Goal: Task Accomplishment & Management: Manage account settings

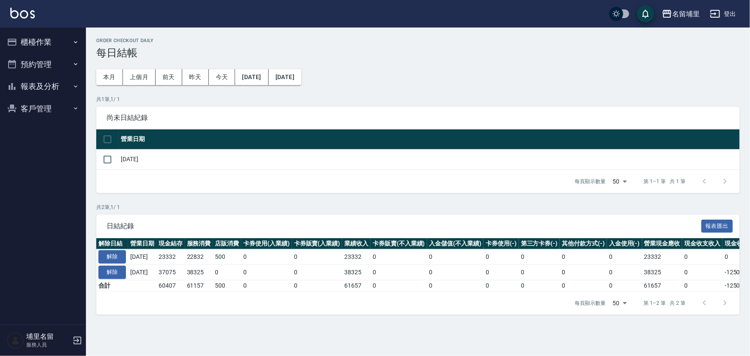
drag, startPoint x: 0, startPoint y: 0, endPoint x: 43, endPoint y: 44, distance: 61.7
click at [43, 44] on button "櫃檯作業" at bounding box center [42, 42] width 79 height 22
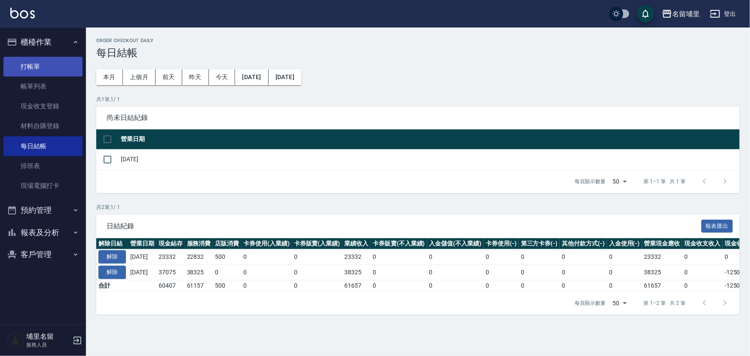
click at [38, 69] on link "打帳單" at bounding box center [42, 67] width 79 height 20
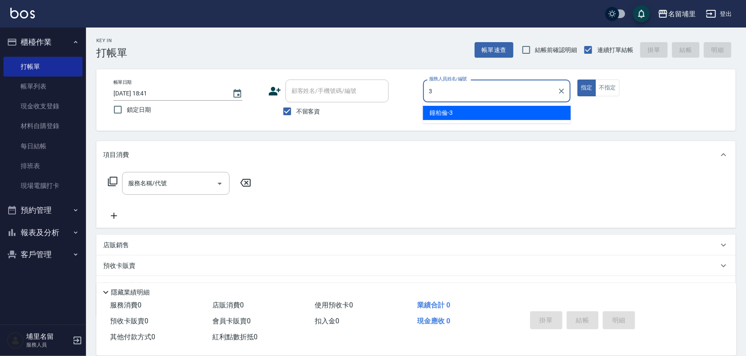
type input "[PERSON_NAME]-3"
type button "true"
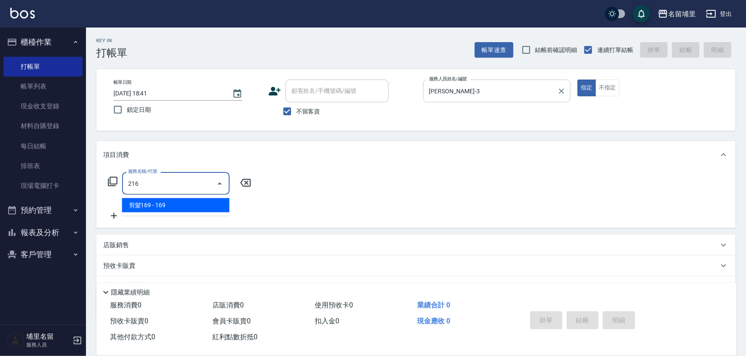
type input "剪髮169(216)"
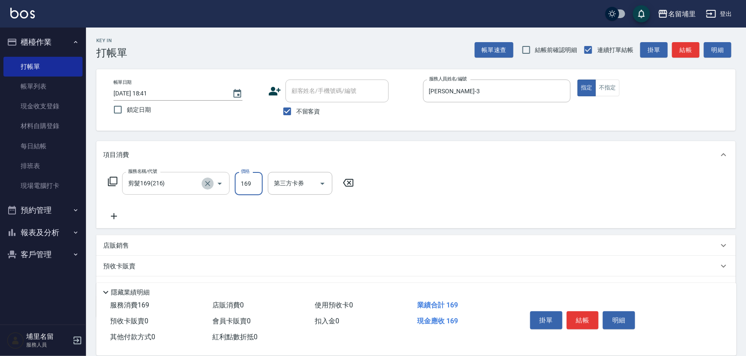
click at [208, 184] on icon "Clear" at bounding box center [207, 183] width 9 height 9
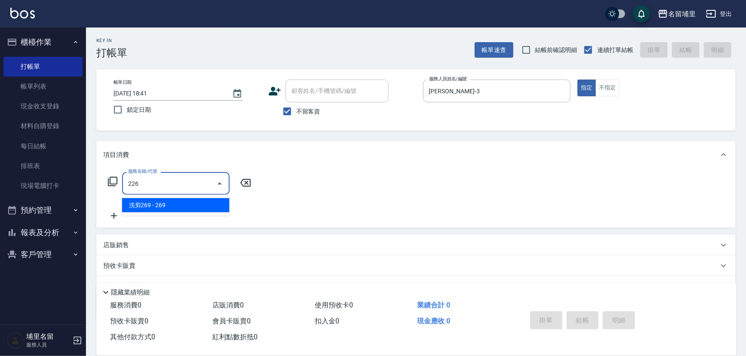
type input "洗剪269(226)"
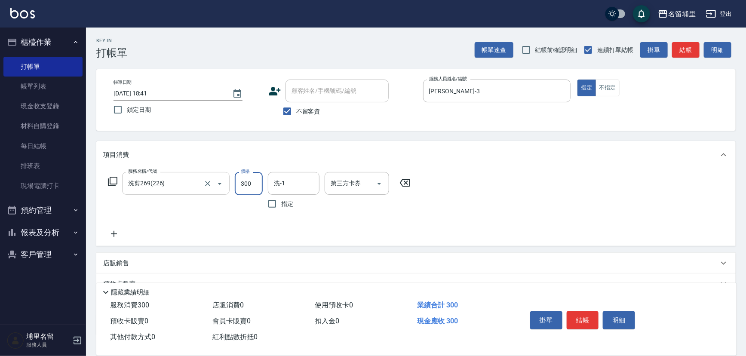
type input "300"
type input "[PERSON_NAME]-42"
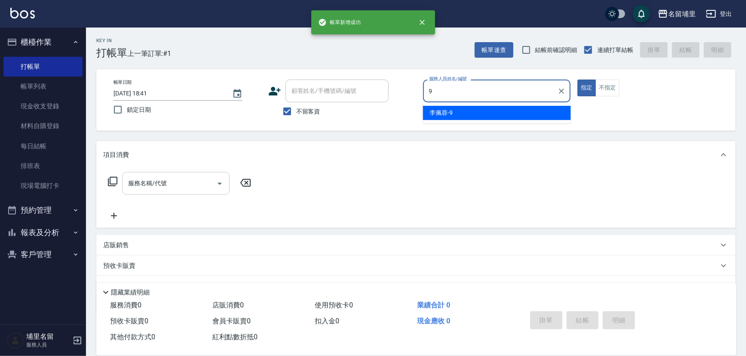
type input "[PERSON_NAME]-9"
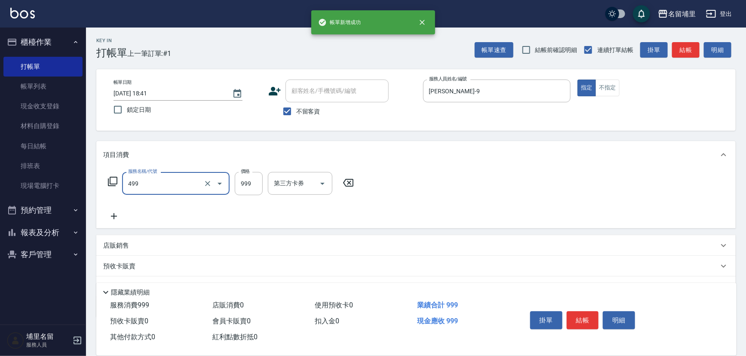
type input "染髮999(499)"
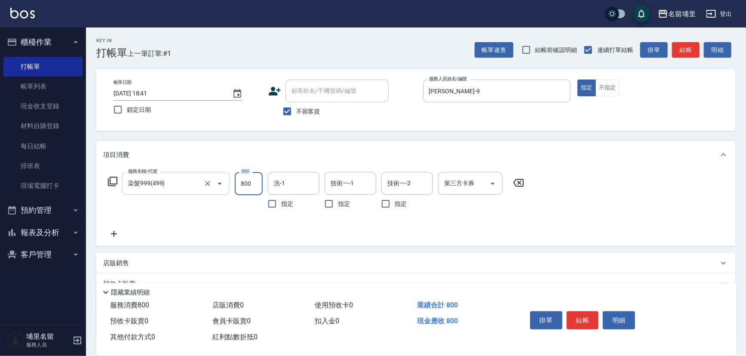
type input "800"
type input "[PERSON_NAME]-42"
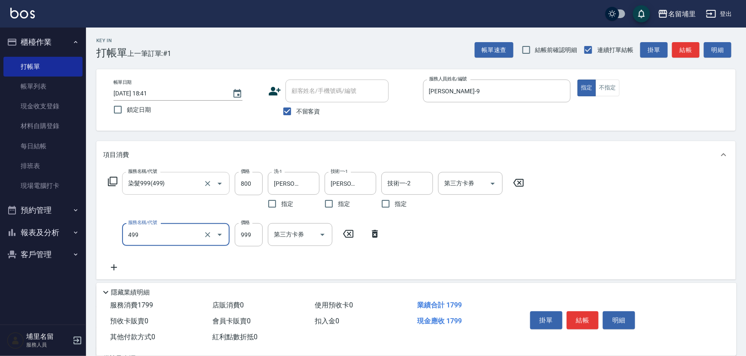
type input "染髮999(499)"
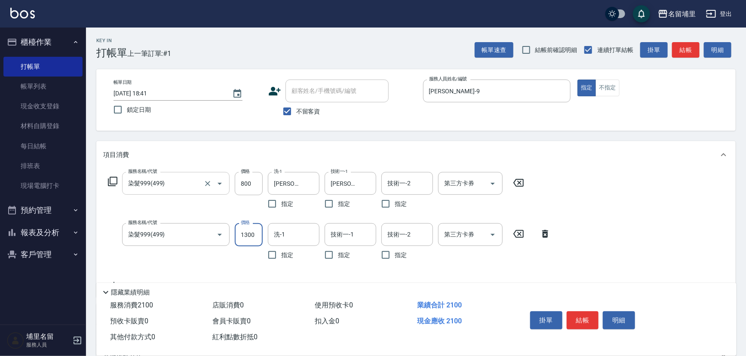
type input "1300"
click at [299, 234] on input "洗-1" at bounding box center [294, 234] width 44 height 15
type input "[PERSON_NAME]-42"
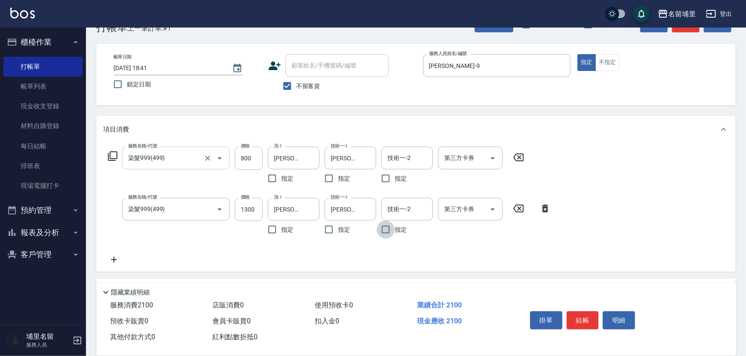
scroll to position [39, 0]
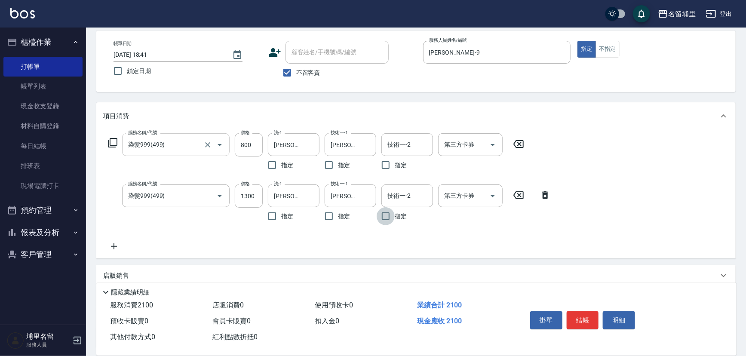
click at [112, 245] on icon at bounding box center [114, 246] width 6 height 6
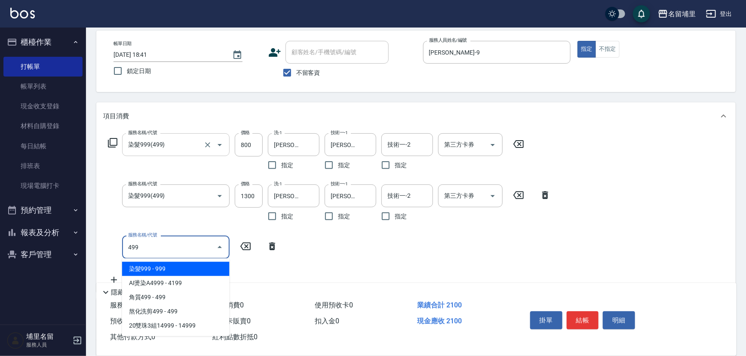
type input "染髮999(499)"
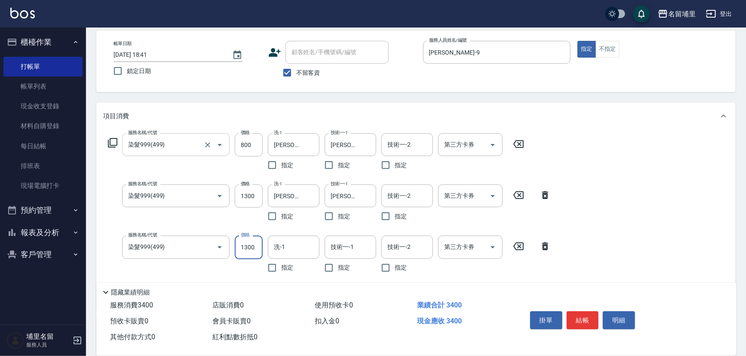
type input "1300"
type input "[PERSON_NAME]-42"
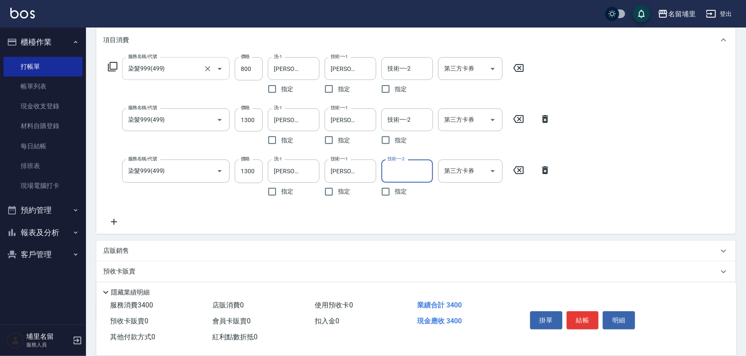
scroll to position [117, 0]
click at [116, 223] on icon at bounding box center [113, 220] width 21 height 10
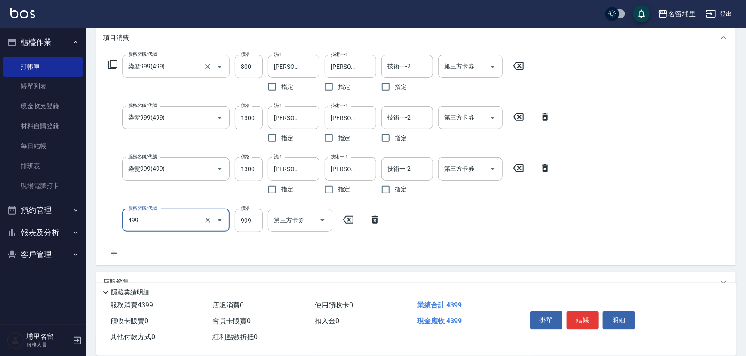
type input "染髮999(499)"
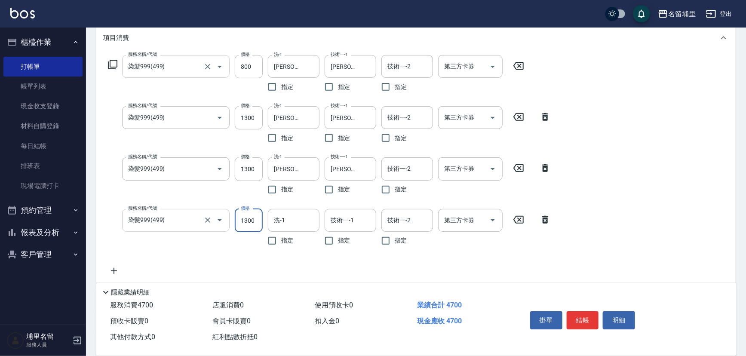
type input "1300"
type input "[PERSON_NAME]-42"
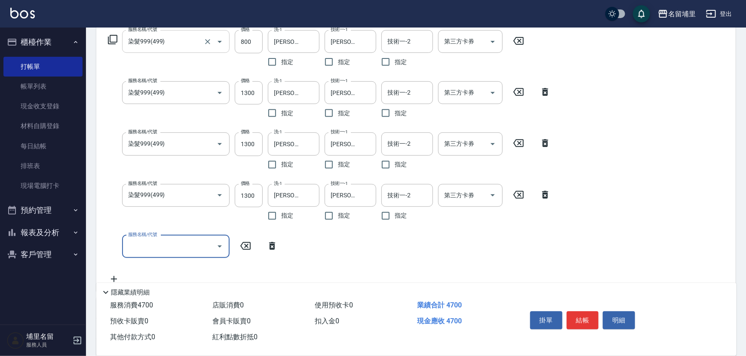
scroll to position [156, 0]
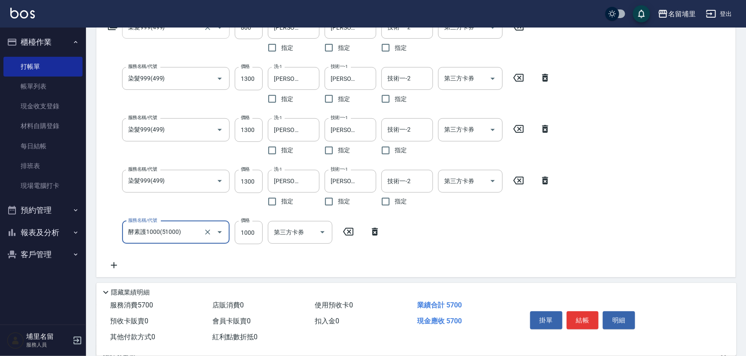
type input "酵素護1000(51000)"
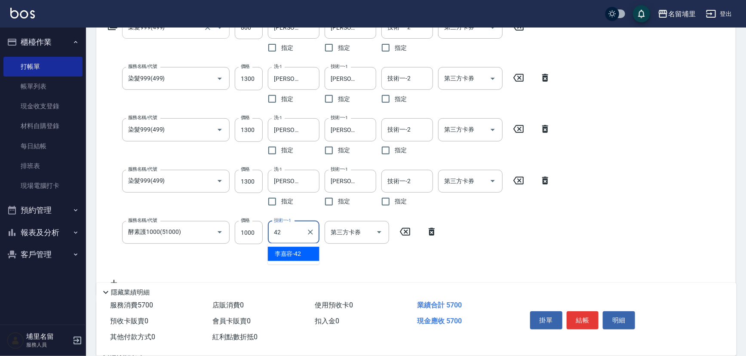
type input "[PERSON_NAME]-42"
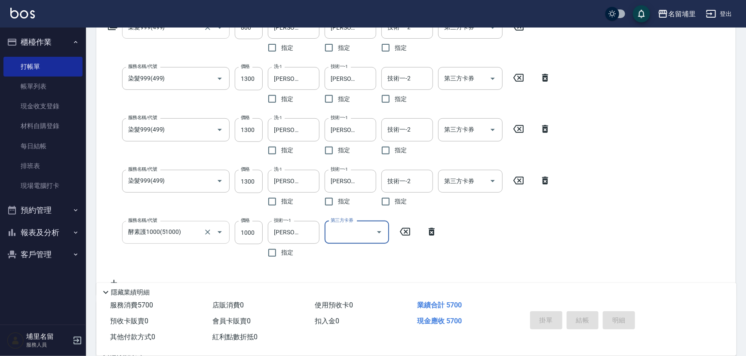
type input "[DATE] 18:42"
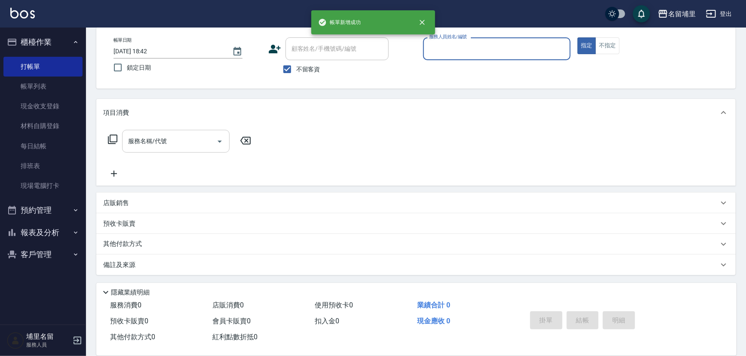
scroll to position [42, 0]
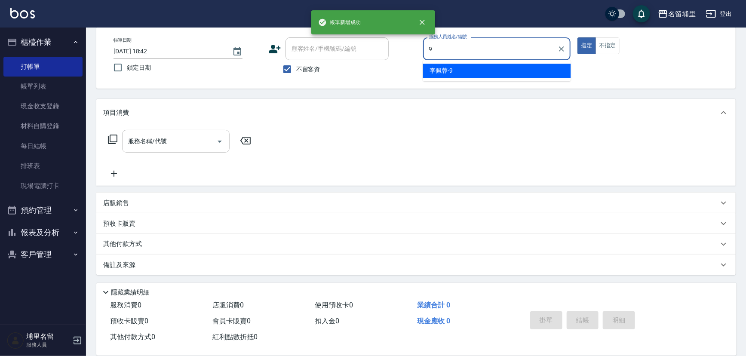
type input "[PERSON_NAME]-9"
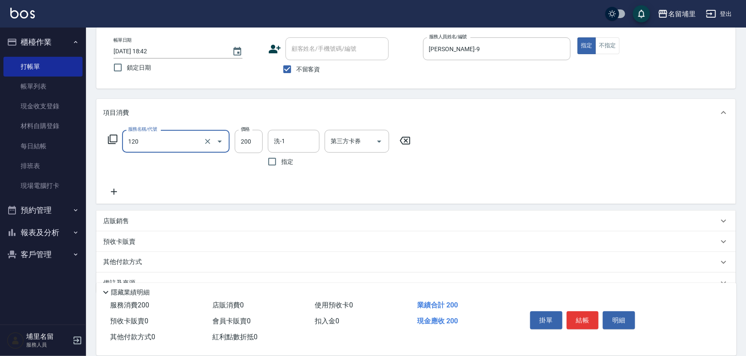
type input "New洗200(120)"
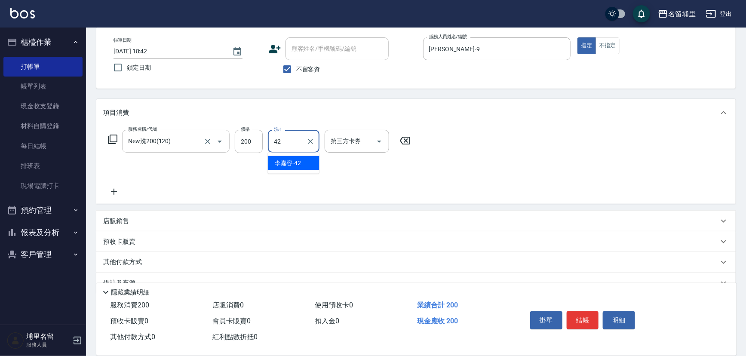
type input "[PERSON_NAME]-42"
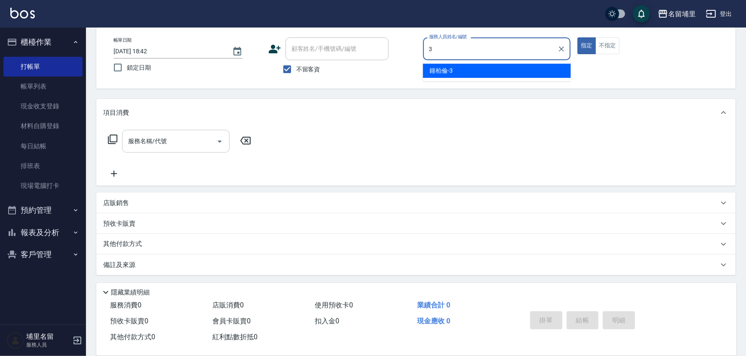
type input "[PERSON_NAME]-3"
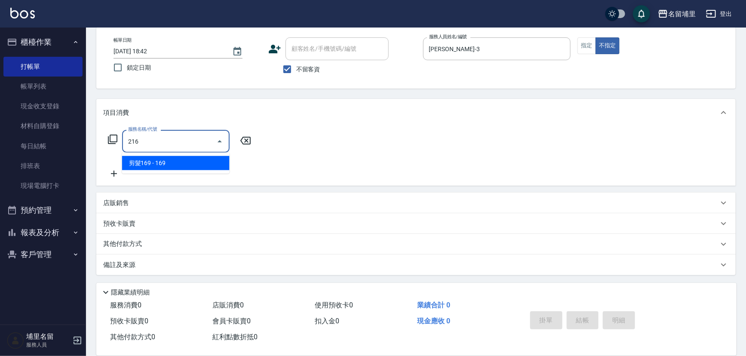
type input "剪髮169(216)"
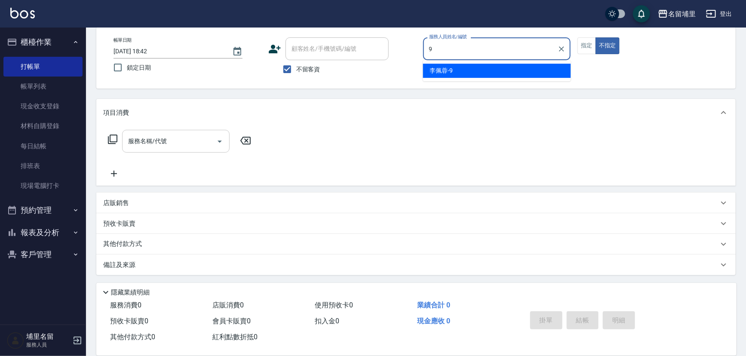
type input "[PERSON_NAME]-9"
type button "false"
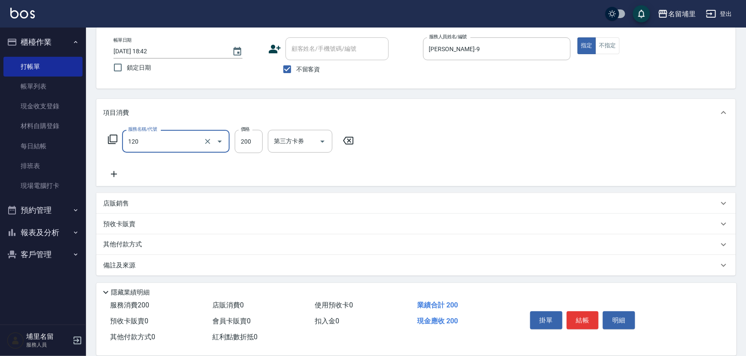
type input "New洗200(120)"
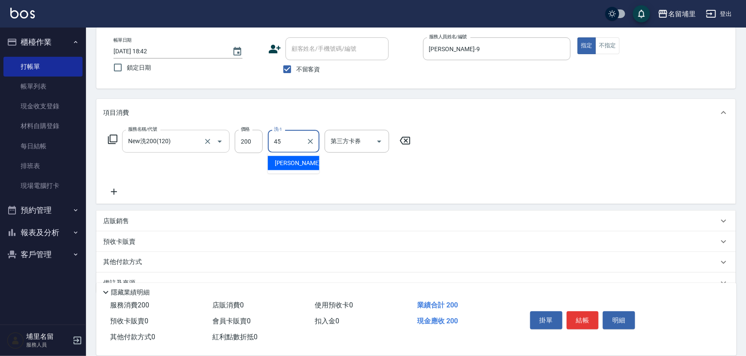
type input "[PERSON_NAME]-45"
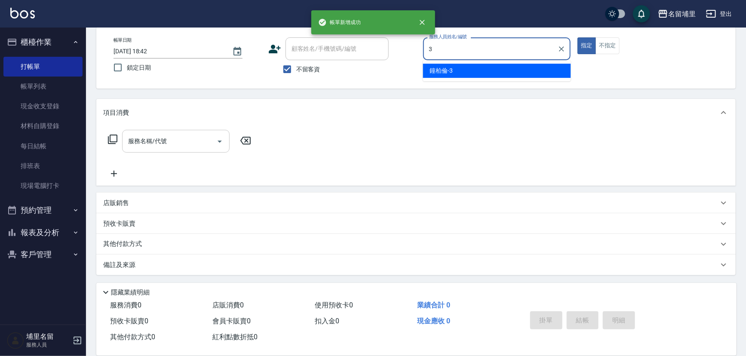
type input "[PERSON_NAME]-3"
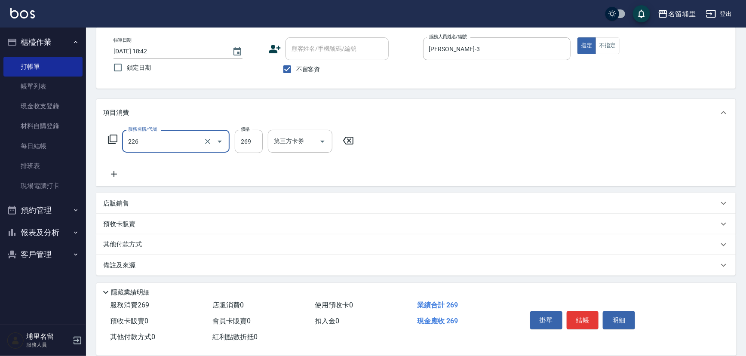
type input "洗剪269(226)"
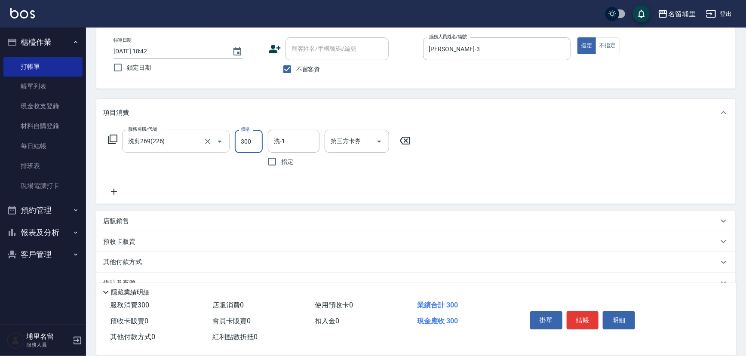
type input "300"
type input "[PERSON_NAME]-3"
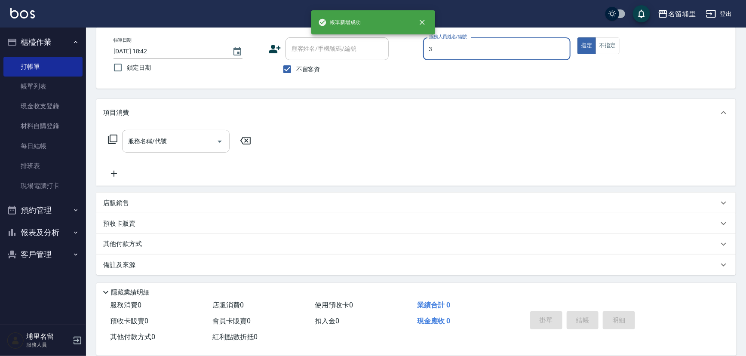
type input "[PERSON_NAME]-3"
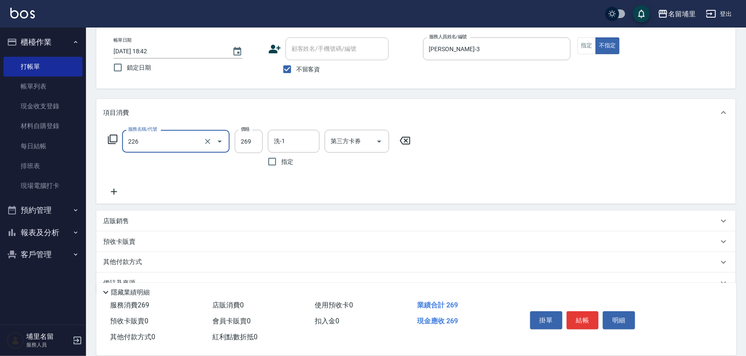
type input "洗剪269(226)"
type input "250"
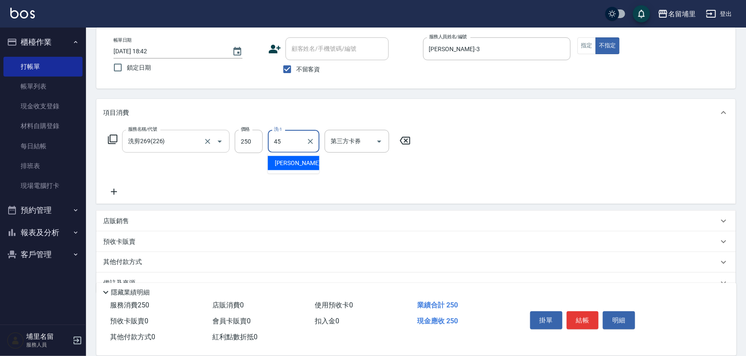
type input "[PERSON_NAME]-45"
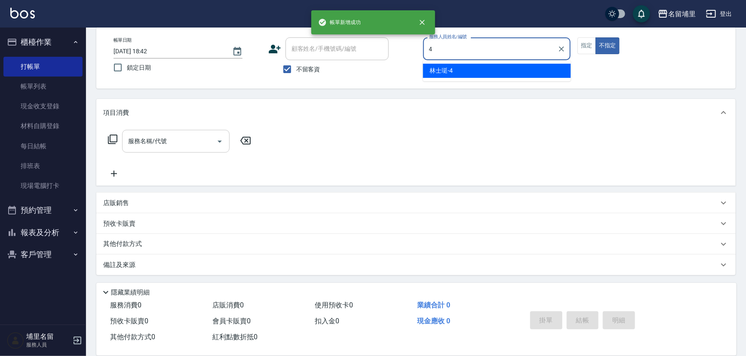
type input "林士珽-4"
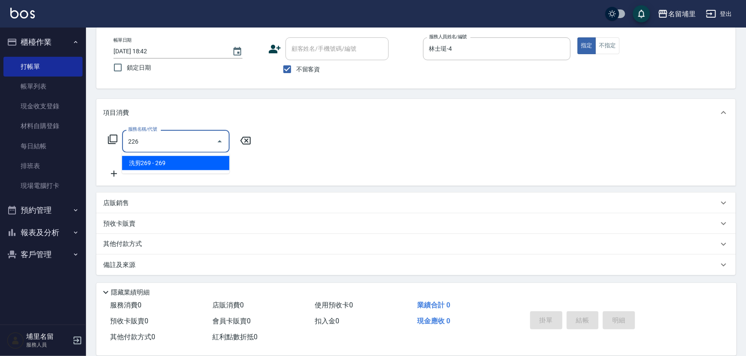
type input "洗剪269(226)"
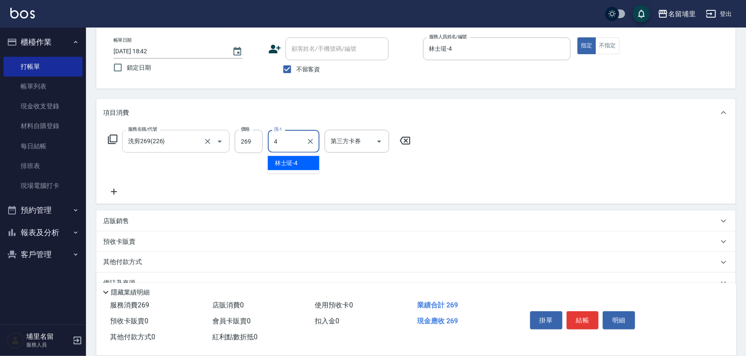
type input "林士珽-4"
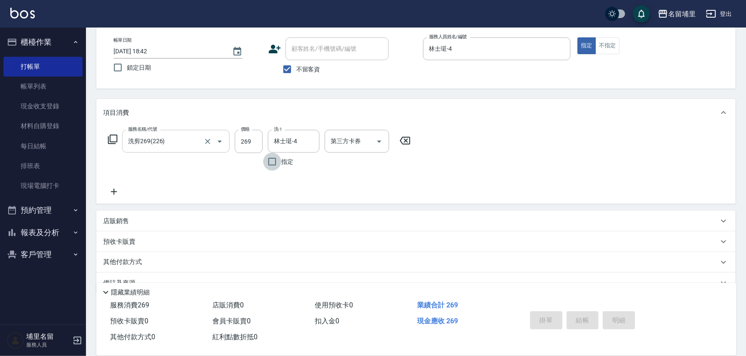
type input "[DATE] 18:43"
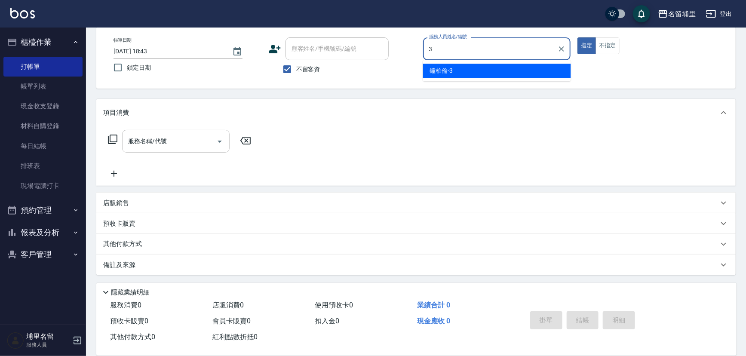
type input "[PERSON_NAME]-3"
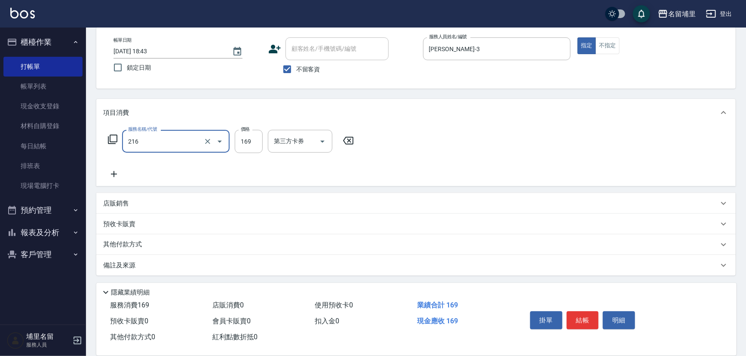
type input "剪髮169(216)"
click at [209, 143] on icon "Clear" at bounding box center [207, 141] width 5 height 5
type input "200"
click at [209, 143] on icon "Clear" at bounding box center [207, 141] width 5 height 5
type input "剪髮169(216)"
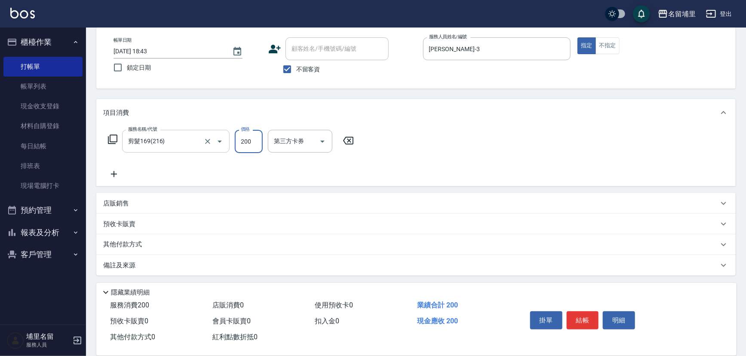
type input "200"
click at [208, 144] on icon "Clear" at bounding box center [207, 141] width 9 height 9
type input "New洗200(120)"
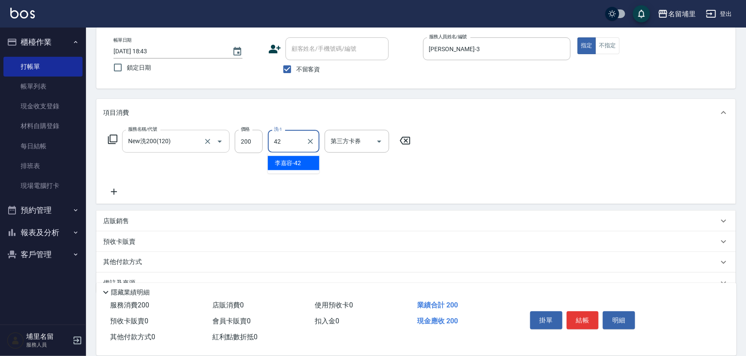
type input "[PERSON_NAME]-42"
click at [212, 170] on div "服務名稱/代號 New洗200(120) 服務名稱/代號" at bounding box center [175, 150] width 107 height 41
drag, startPoint x: 577, startPoint y: 313, endPoint x: 580, endPoint y: 303, distance: 9.9
click at [577, 311] on button "結帳" at bounding box center [583, 320] width 32 height 18
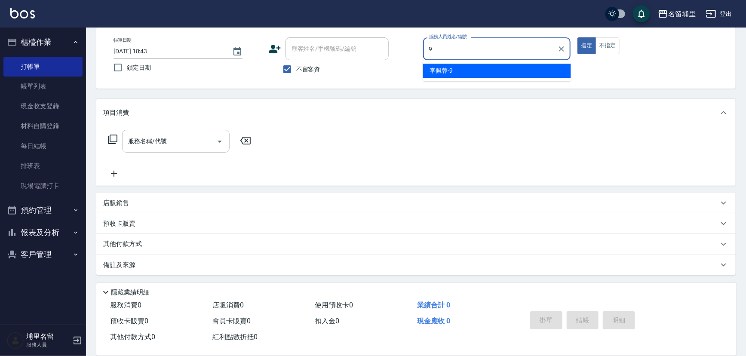
type input "[PERSON_NAME]-9"
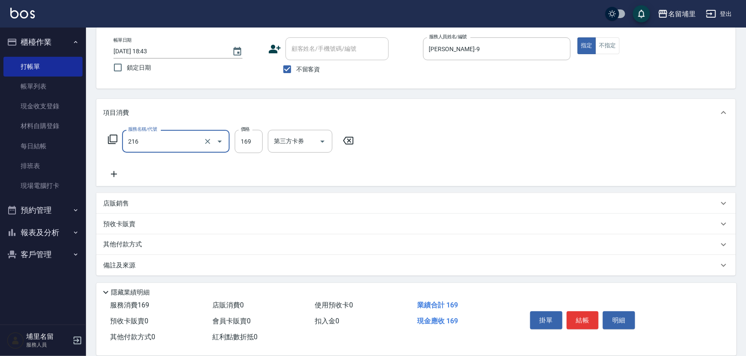
type input "剪髮169(216)"
type input "250"
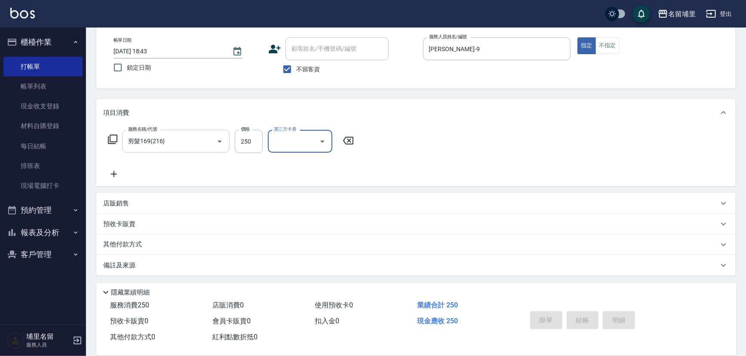
type input "[DATE] 18:44"
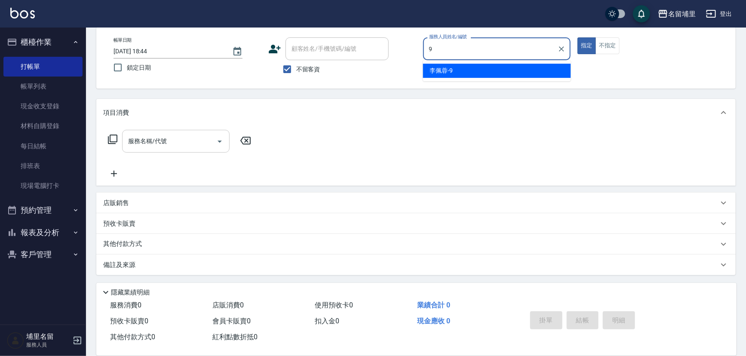
type input "[PERSON_NAME]-9"
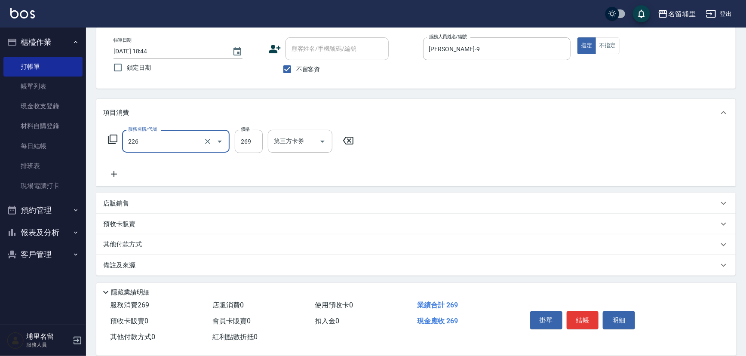
type input "洗剪269(226)"
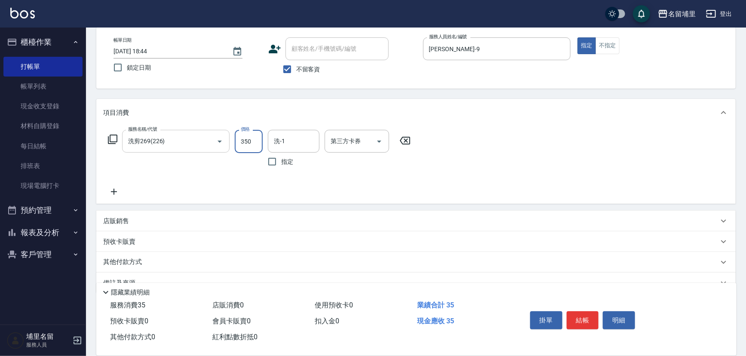
type input "350"
type input "[PERSON_NAME]-42"
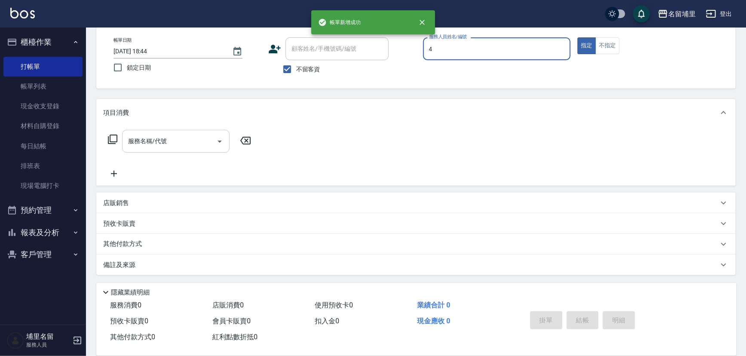
type input "林士珽-4"
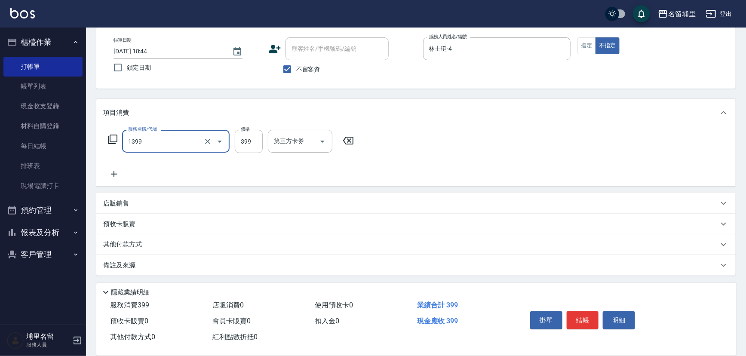
type input "海鹽洗髮399(1399)"
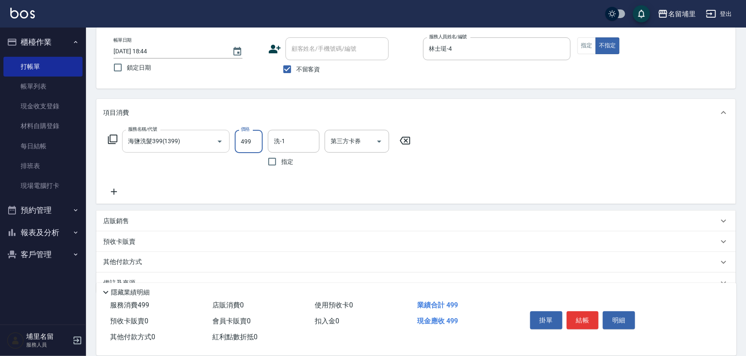
type input "499"
type input "林士珽-4"
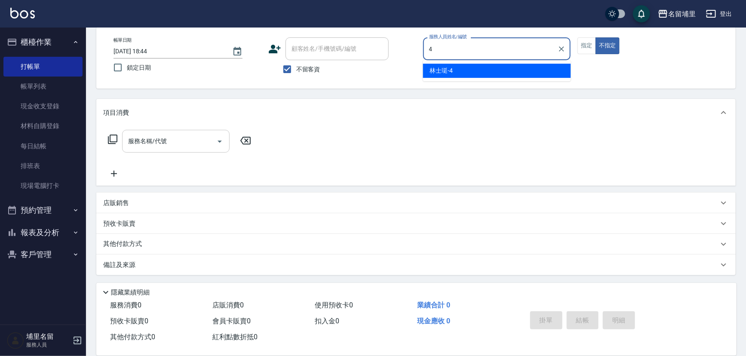
type input "林士珽-4"
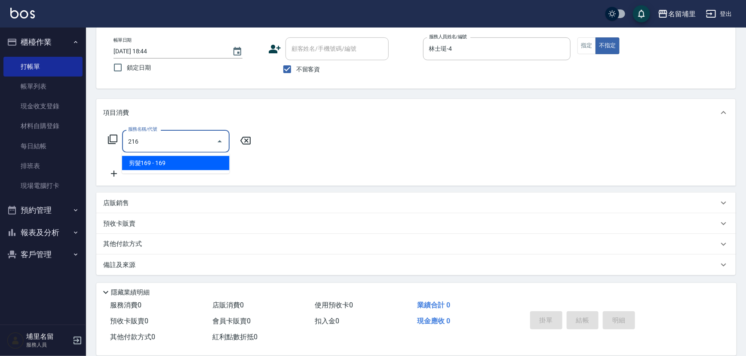
type input "剪髮169(216)"
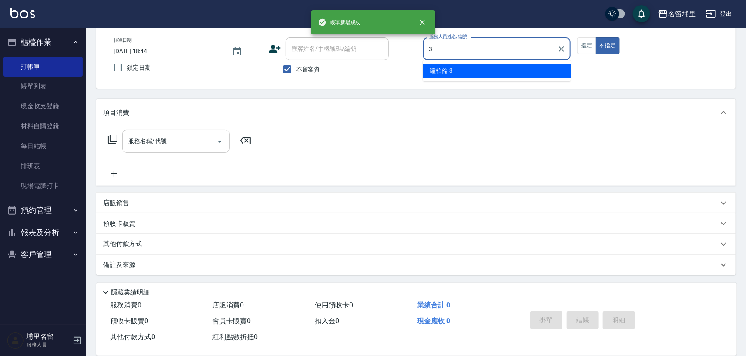
type input "[PERSON_NAME]-3"
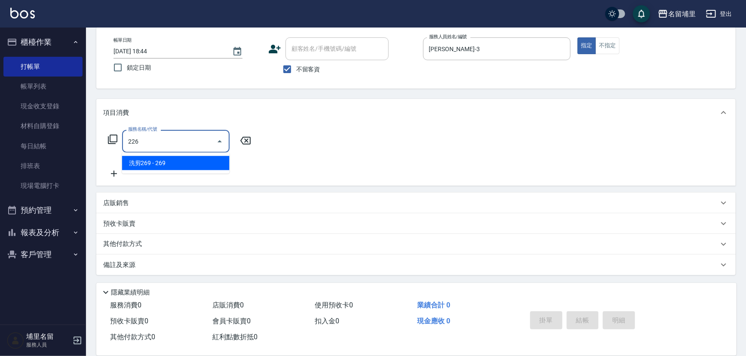
type input "洗剪269(226)"
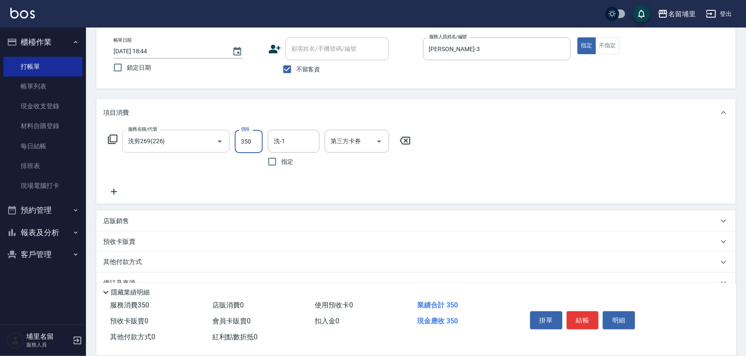
type input "350"
type input "[PERSON_NAME]-45"
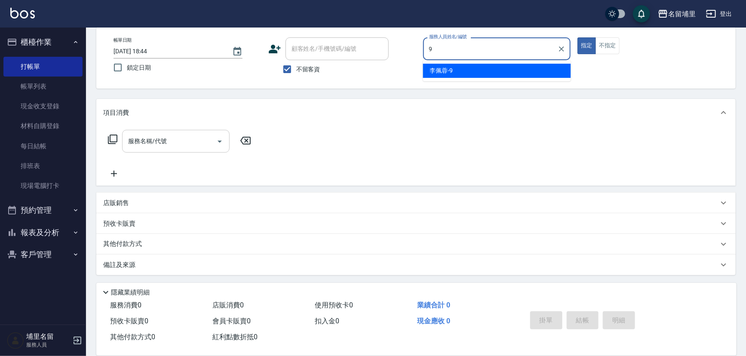
type input "[PERSON_NAME]-9"
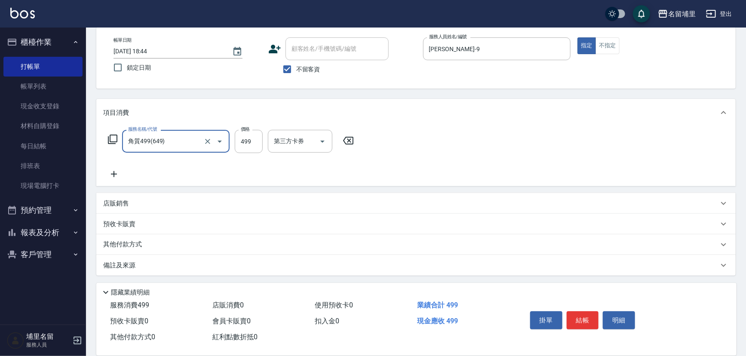
type input "角質499(649)"
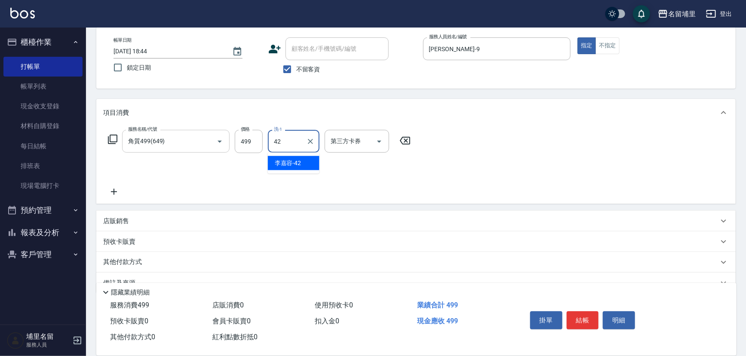
type input "[PERSON_NAME]-42"
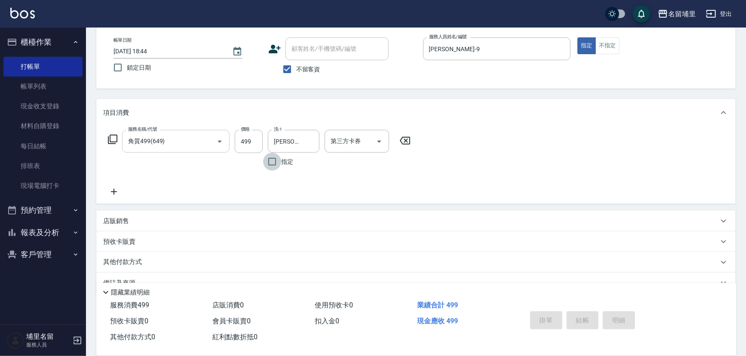
type input "[DATE] 18:45"
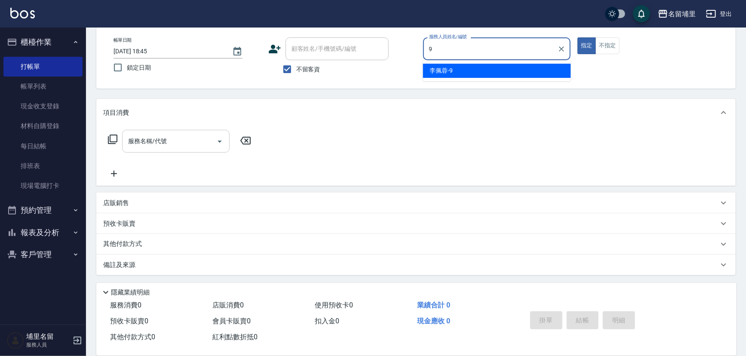
type input "[PERSON_NAME]-9"
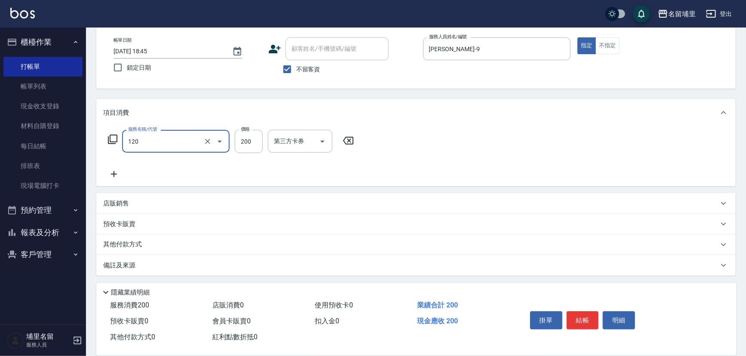
type input "New洗200(120)"
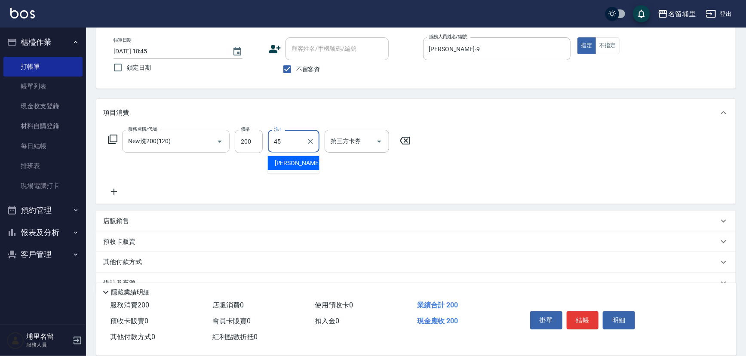
type input "[PERSON_NAME]-45"
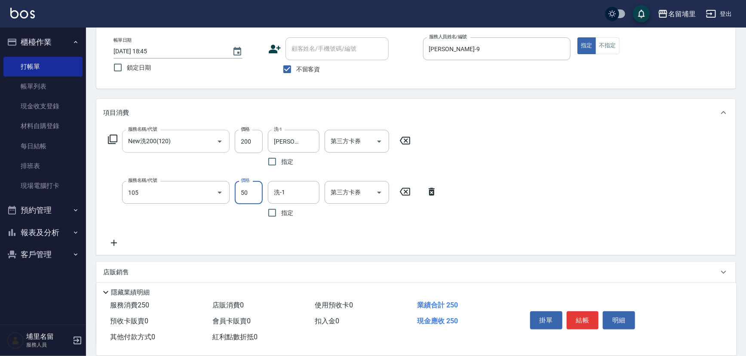
type input "精油50(105)"
type input "[PERSON_NAME]-45"
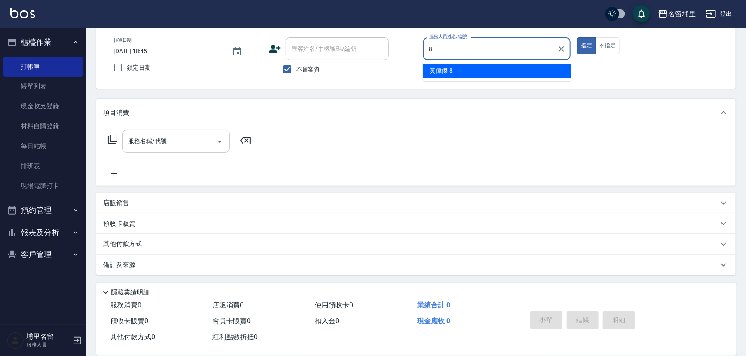
type input "[PERSON_NAME]-8"
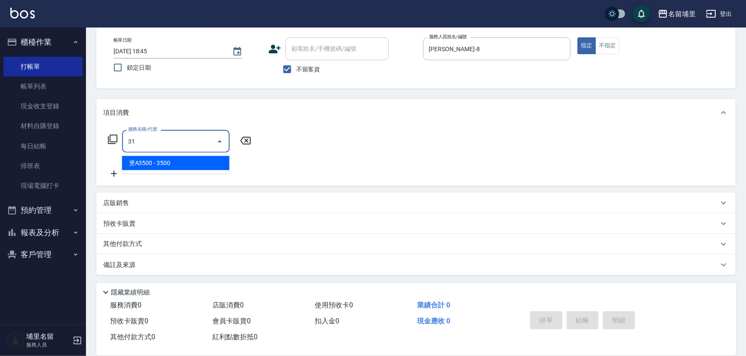
type input "燙A3500(31)"
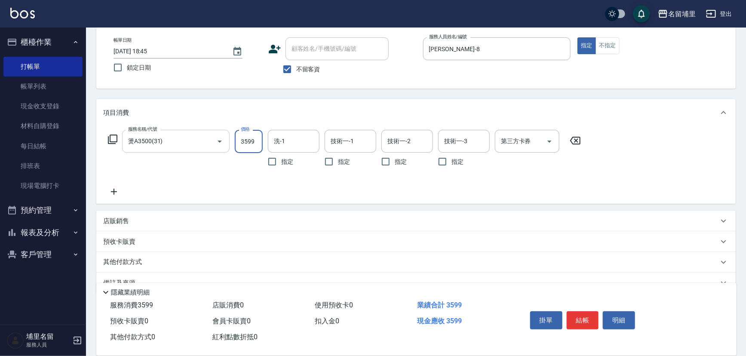
type input "3599"
type input "[PERSON_NAME]-45"
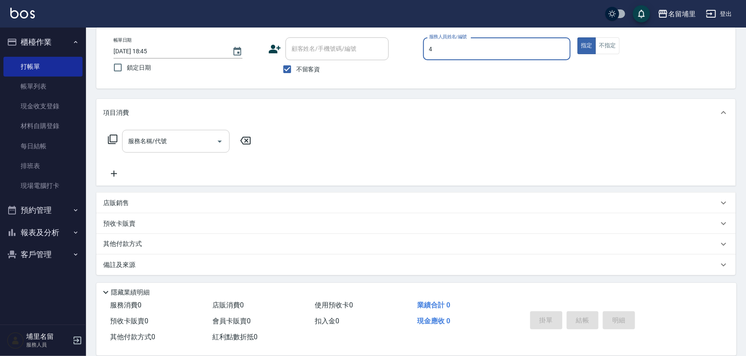
type input "林士珽-4"
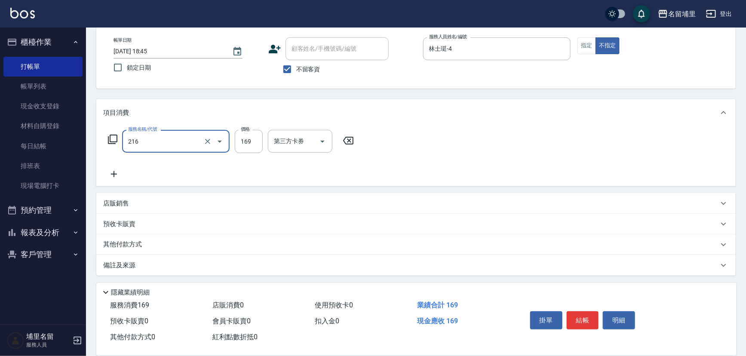
type input "剪髮169(216)"
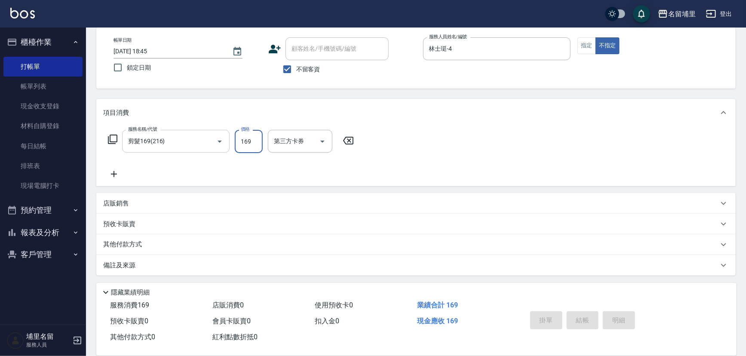
type input "[DATE] 18:46"
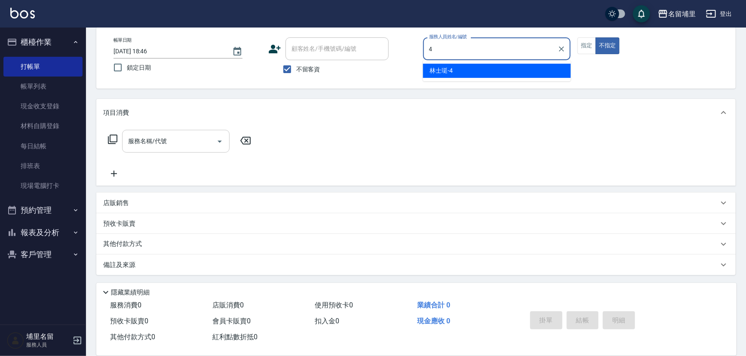
type input "林士珽-4"
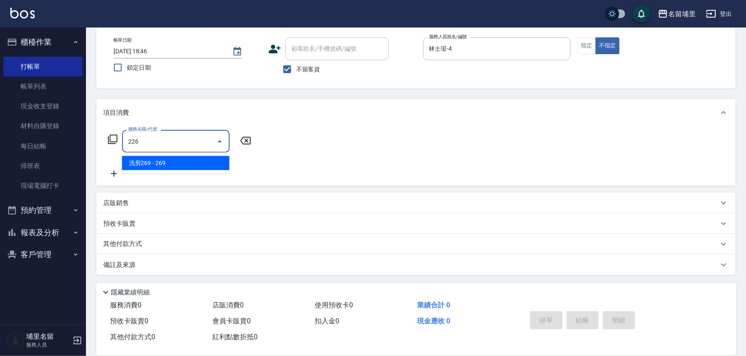
type input "洗剪269(226)"
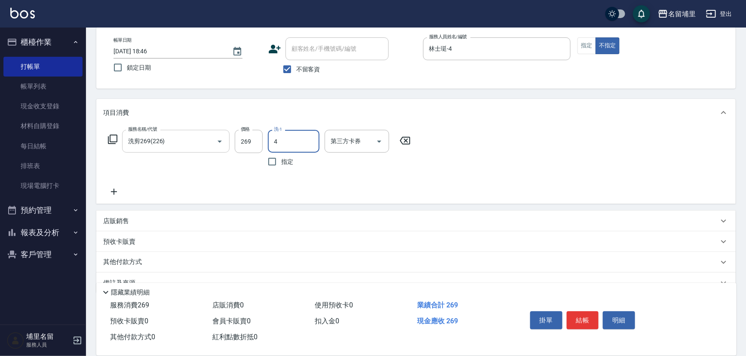
type input "林士珽-4"
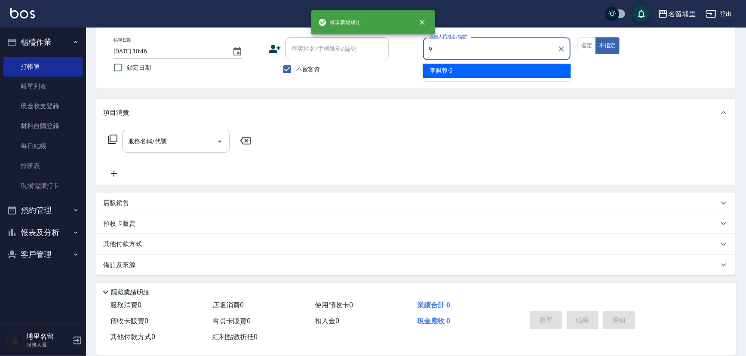
type input "[PERSON_NAME]-9"
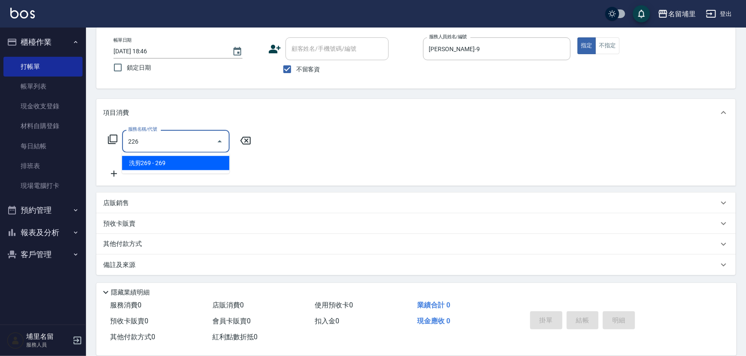
type input "洗剪269(226)"
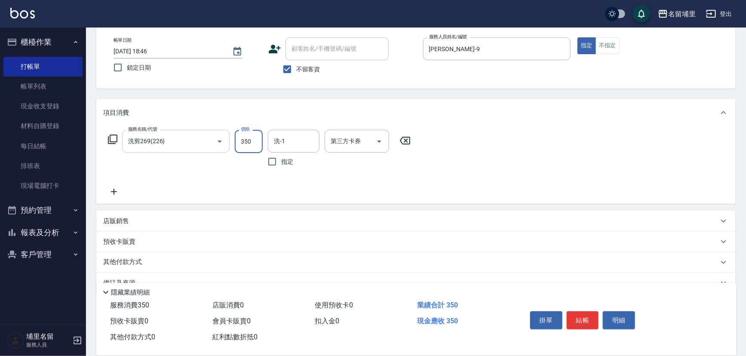
type input "350"
type input "[PERSON_NAME]-42"
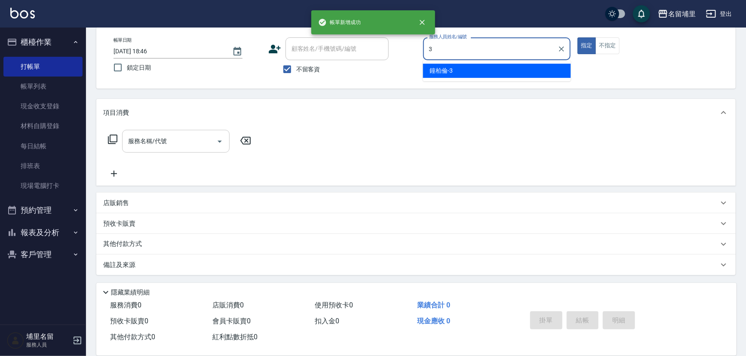
type input "[PERSON_NAME]-3"
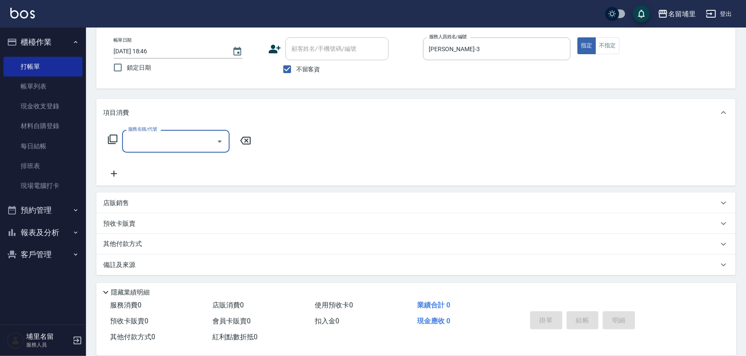
type input "1"
type input "剪髮169(216)"
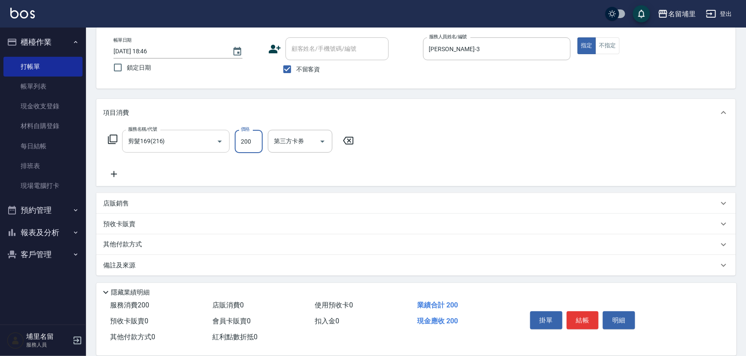
type input "200"
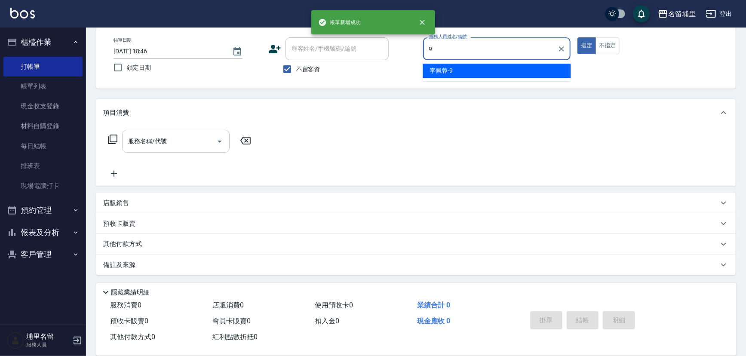
type input "[PERSON_NAME]-9"
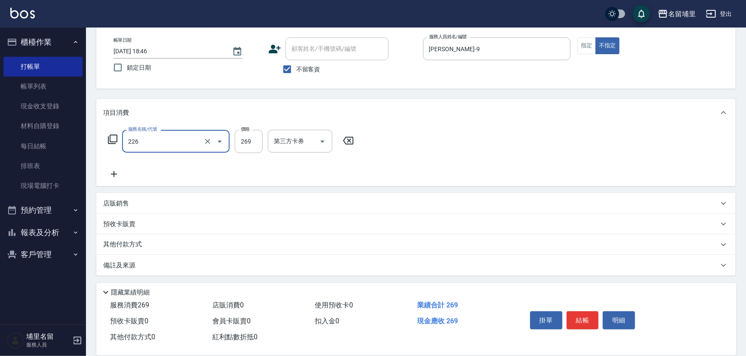
type input "洗剪269(226)"
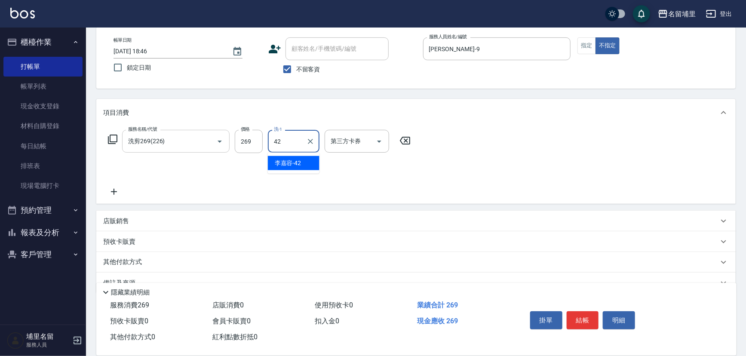
type input "[PERSON_NAME]-42"
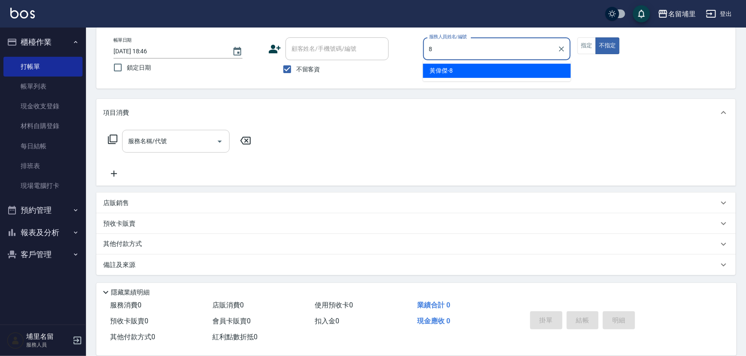
type input "[PERSON_NAME]-8"
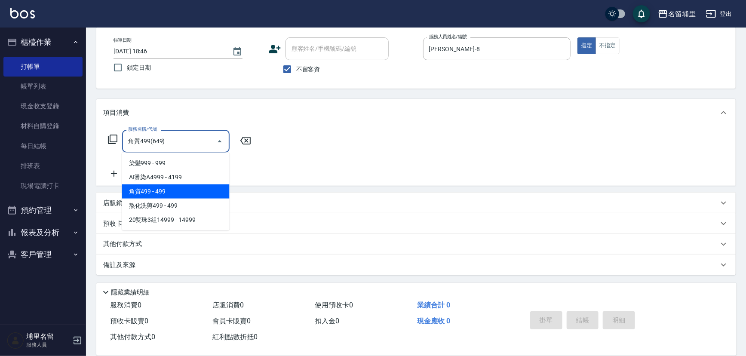
type input "角質499(649)"
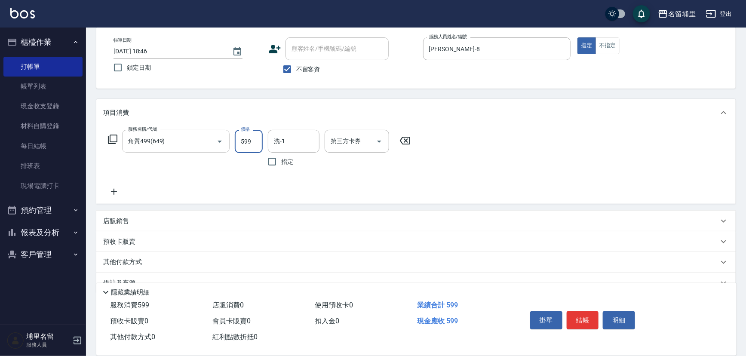
type input "599"
type input "[PERSON_NAME]-45"
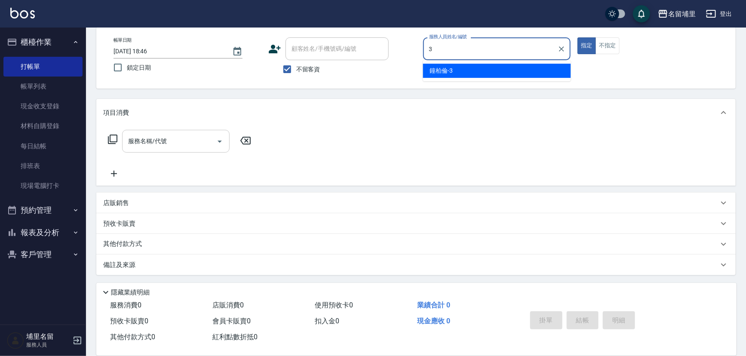
type input "[PERSON_NAME]-3"
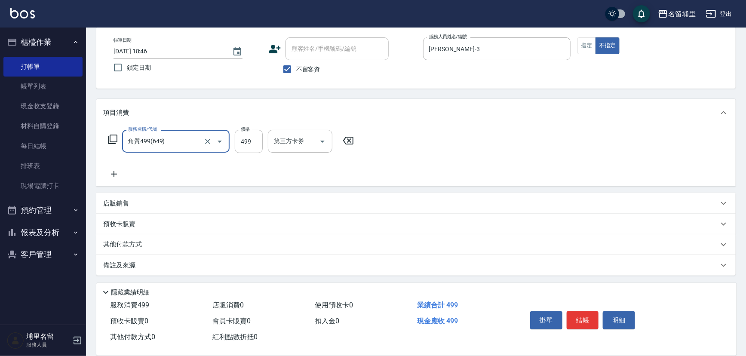
type input "角質499(649)"
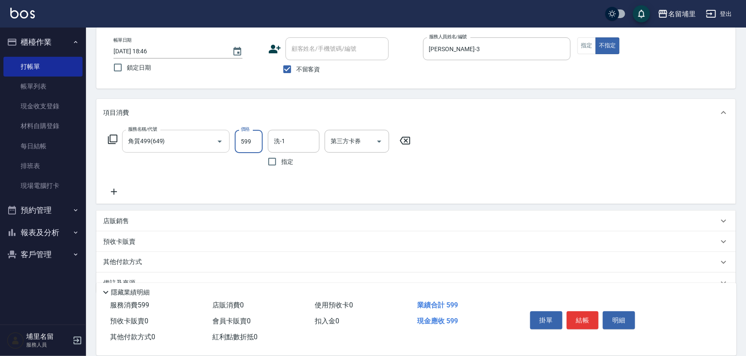
type input "599"
type input "[PERSON_NAME]-42"
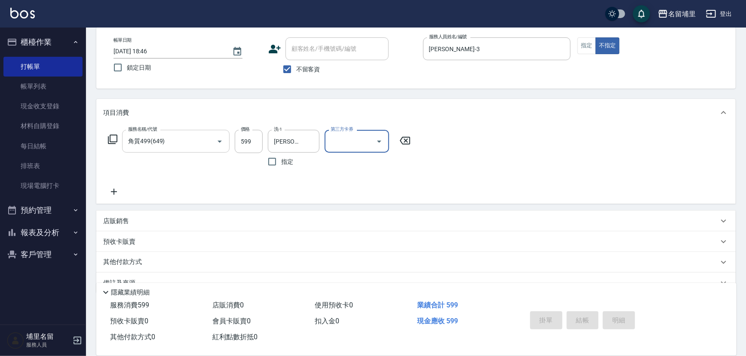
type input "[DATE] 18:47"
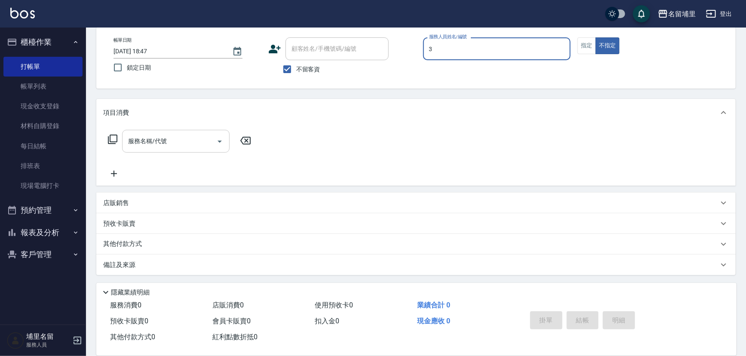
type input "[PERSON_NAME]-3"
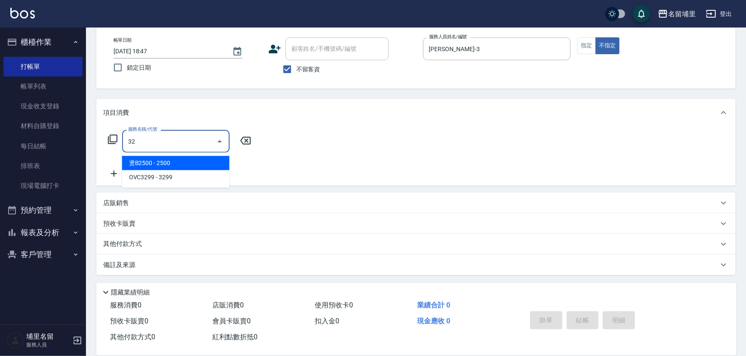
type input "燙B2500(32)"
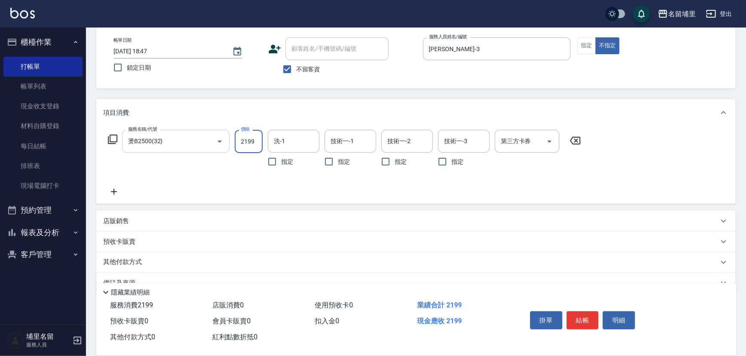
type input "2199"
type input "[PERSON_NAME]-42"
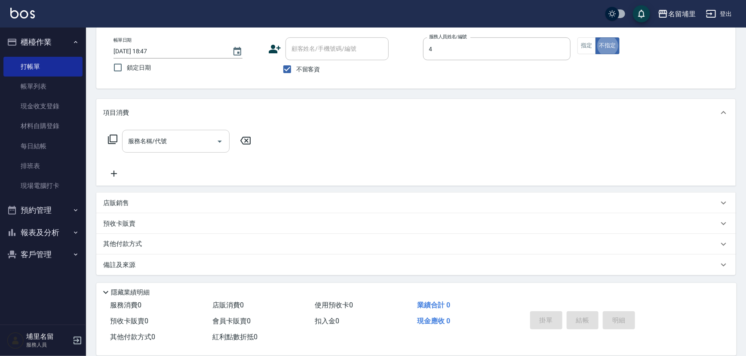
type input "林士珽-4"
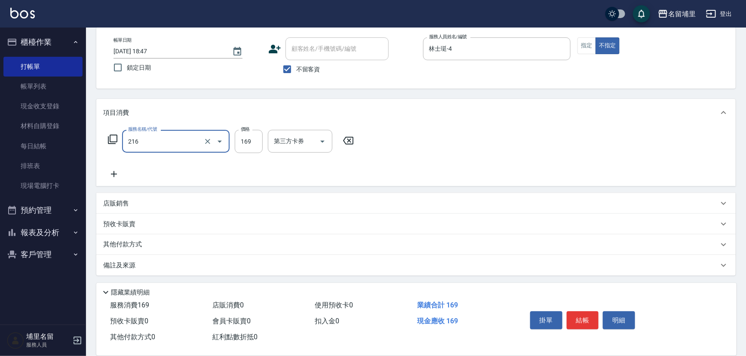
type input "剪髮169(216)"
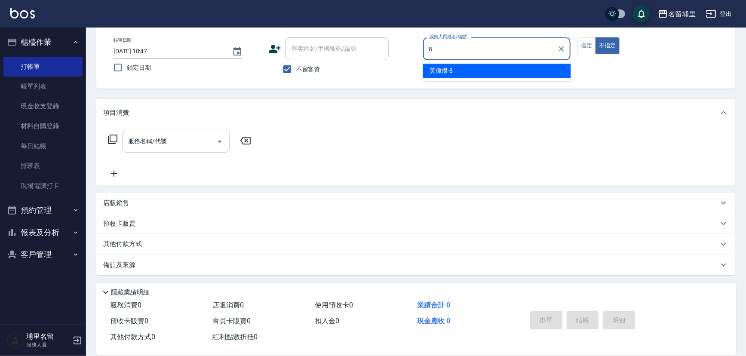
type input "[PERSON_NAME]-8"
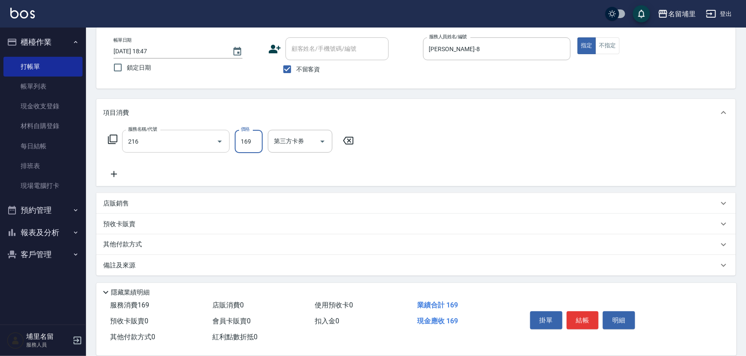
type input "剪髮169(216)"
type input "250"
click at [583, 317] on button "結帳" at bounding box center [583, 320] width 32 height 18
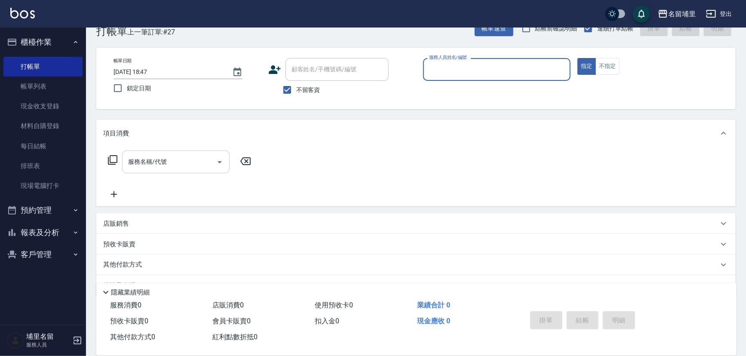
scroll to position [3, 0]
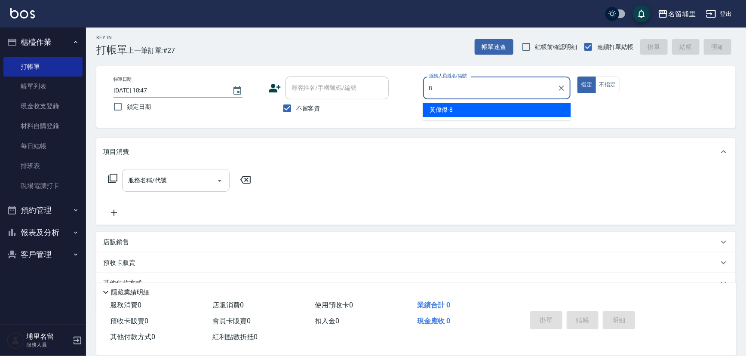
type input "[PERSON_NAME]-8"
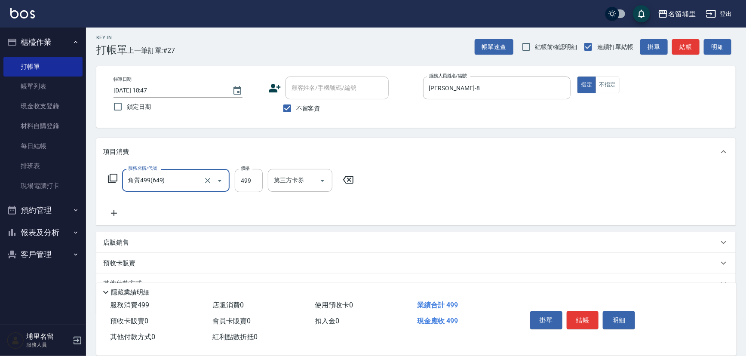
type input "角質499(649)"
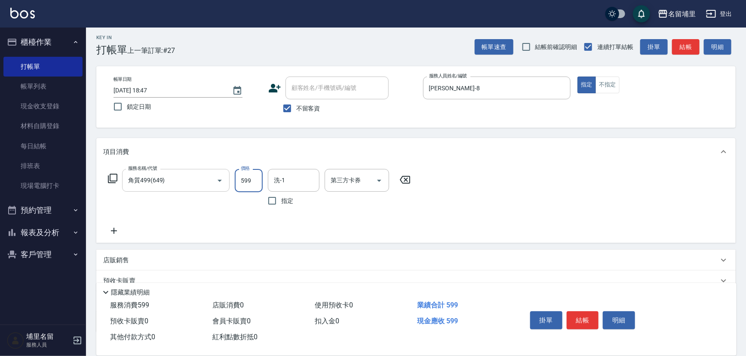
type input "599"
type input "[PERSON_NAME]-45"
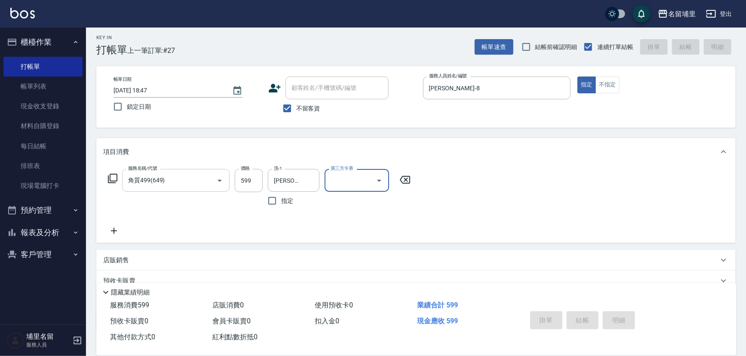
type input "[DATE] 18:48"
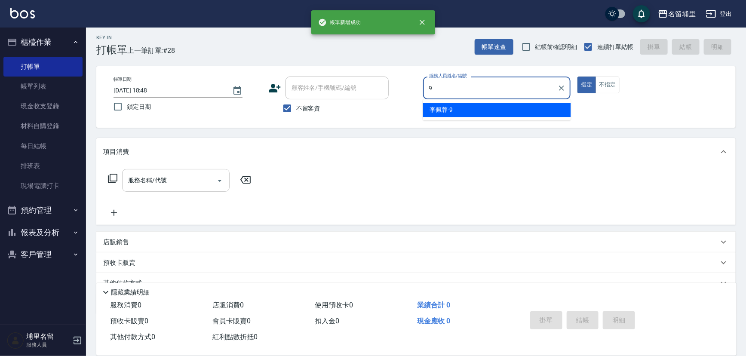
type input "[PERSON_NAME]-9"
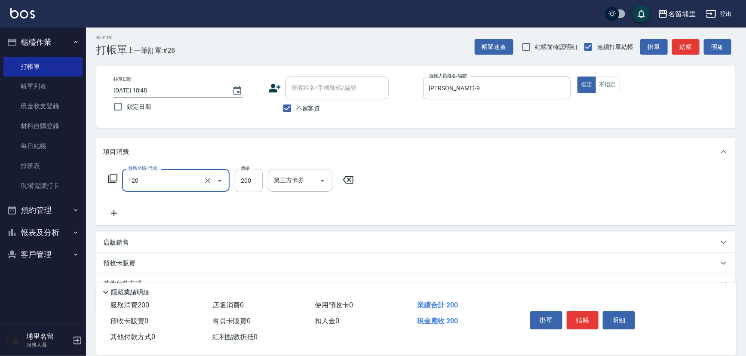
type input "New洗200(120)"
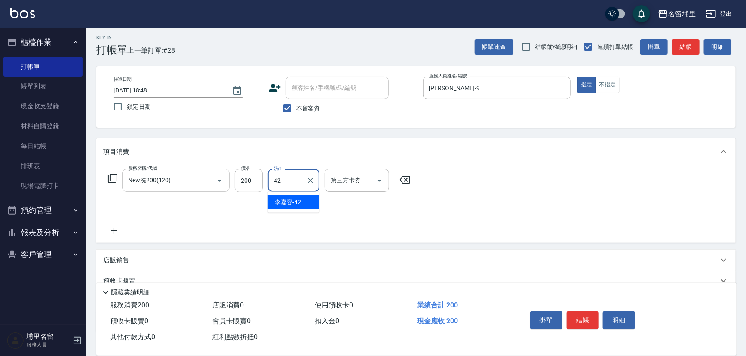
type input "[PERSON_NAME]-42"
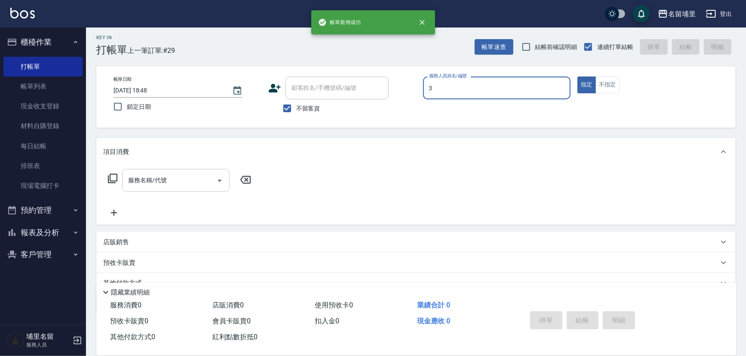
type input "[PERSON_NAME]-3"
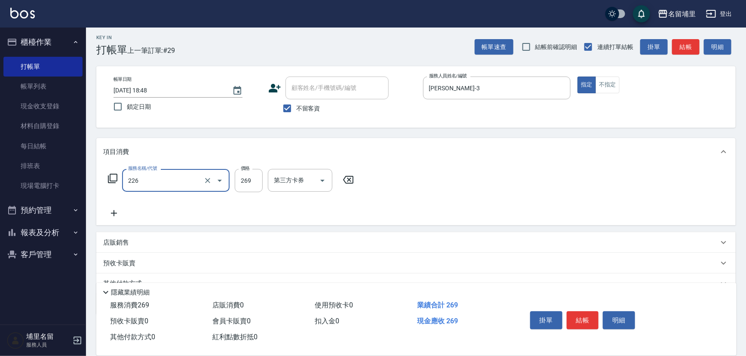
type input "洗剪269(226)"
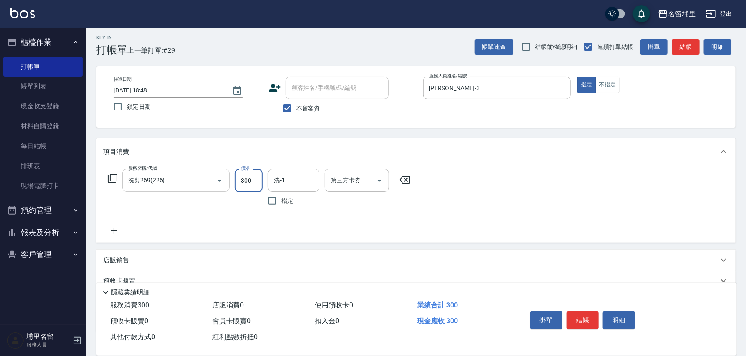
type input "300"
type input "[PERSON_NAME]-42"
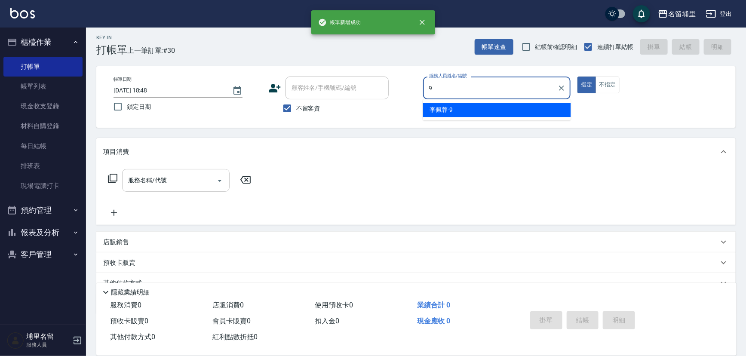
type input "[PERSON_NAME]-9"
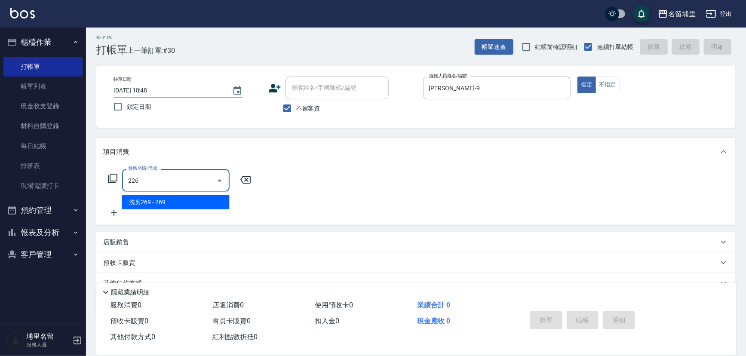
type input "洗剪269(226)"
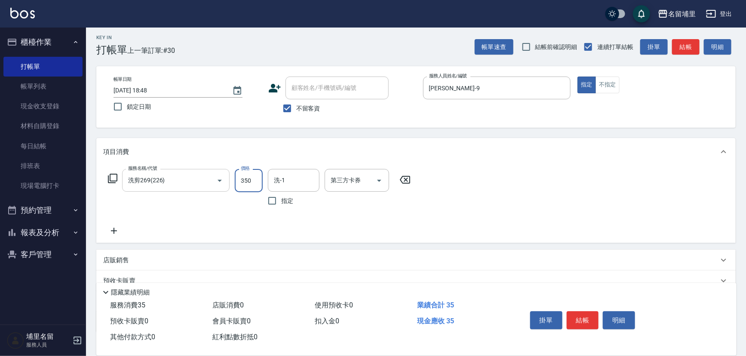
type input "350"
type input "[PERSON_NAME]-42"
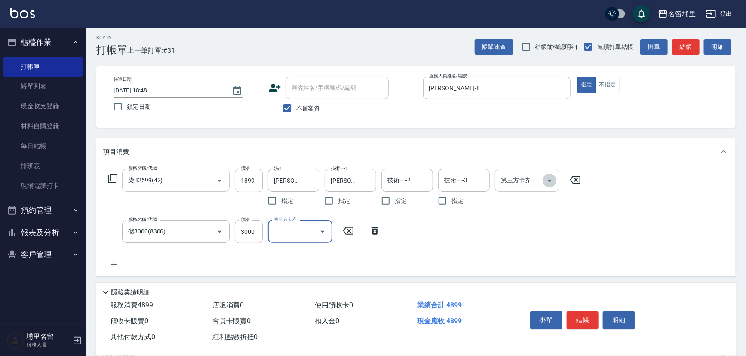
click at [547, 179] on icon "Open" at bounding box center [549, 180] width 10 height 10
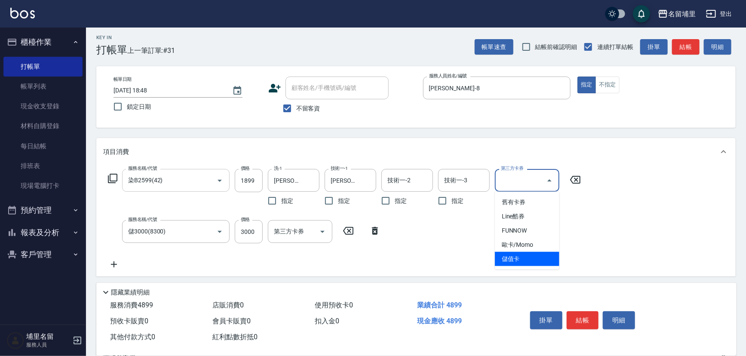
click at [510, 258] on span "儲值卡" at bounding box center [527, 259] width 64 height 14
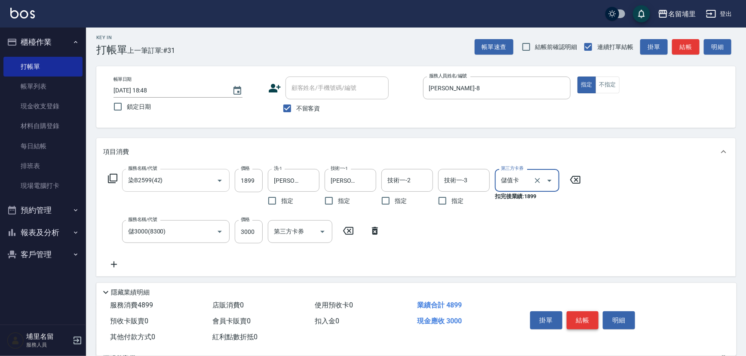
click at [593, 313] on button "結帳" at bounding box center [583, 320] width 32 height 18
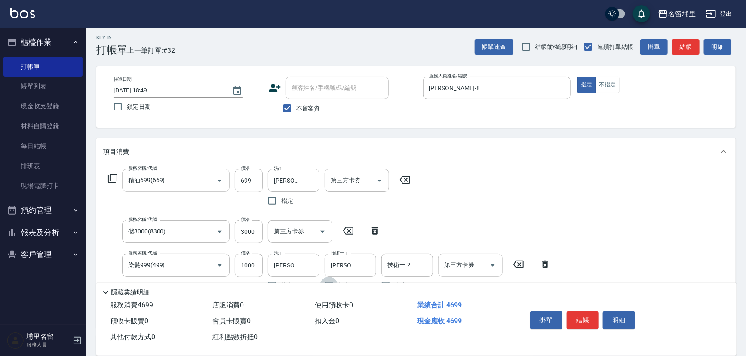
click at [496, 266] on icon "Open" at bounding box center [492, 265] width 10 height 10
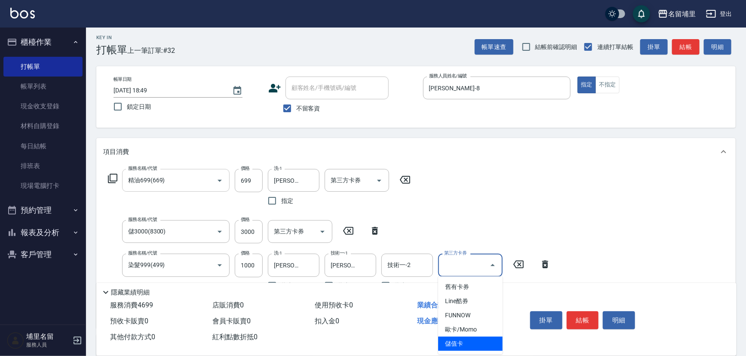
click at [466, 344] on span "儲值卡" at bounding box center [470, 344] width 64 height 14
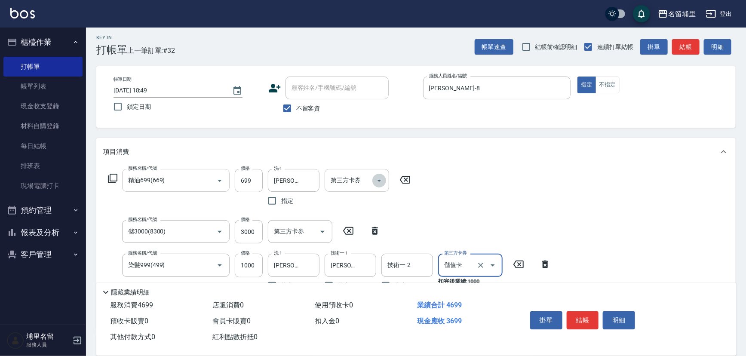
click at [377, 179] on icon "Open" at bounding box center [379, 180] width 10 height 10
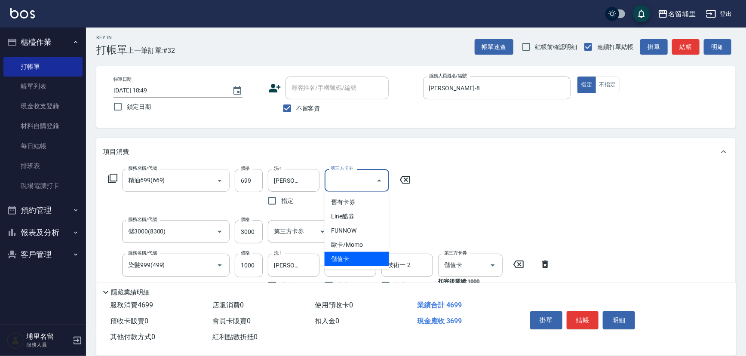
drag, startPoint x: 368, startPoint y: 259, endPoint x: 401, endPoint y: 264, distance: 33.6
click at [368, 259] on span "儲值卡" at bounding box center [357, 259] width 64 height 14
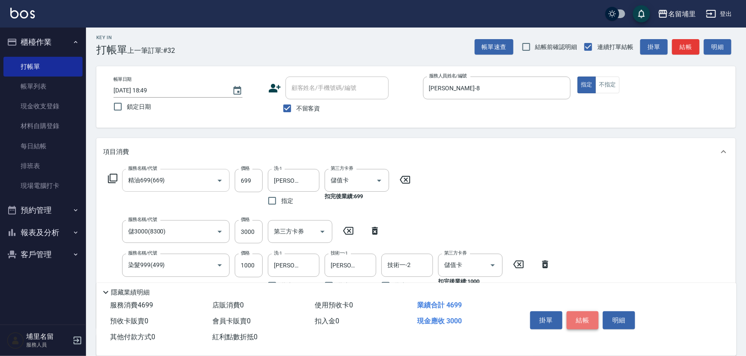
click at [589, 316] on button "結帳" at bounding box center [583, 320] width 32 height 18
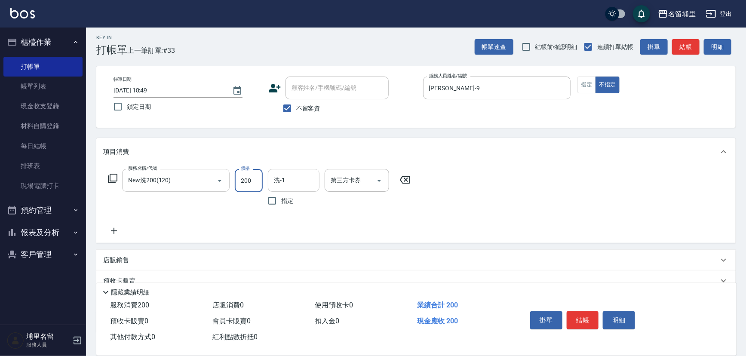
click at [292, 182] on input "洗-1" at bounding box center [294, 180] width 44 height 15
click at [381, 184] on icon "Open" at bounding box center [379, 180] width 10 height 10
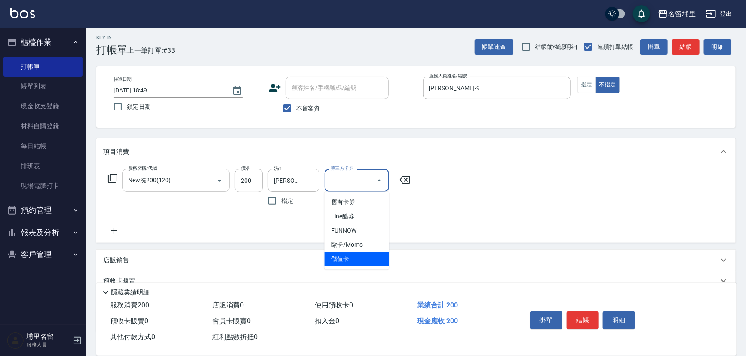
click at [350, 252] on span "儲值卡" at bounding box center [357, 259] width 64 height 14
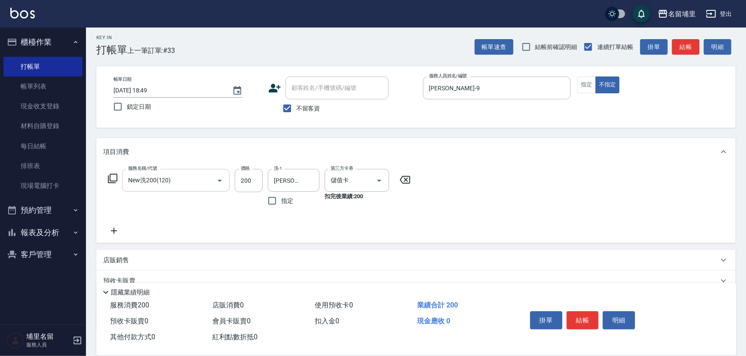
click at [442, 206] on div "服務名稱/代號 New洗200(120) 服務名稱/代號 價格 200 價格 洗-1 [PERSON_NAME]-45 洗-1 指定 第三方卡券 儲值卡 第三…" at bounding box center [415, 203] width 639 height 77
click at [583, 315] on button "結帳" at bounding box center [583, 320] width 32 height 18
click at [377, 184] on icon "Open" at bounding box center [379, 180] width 10 height 10
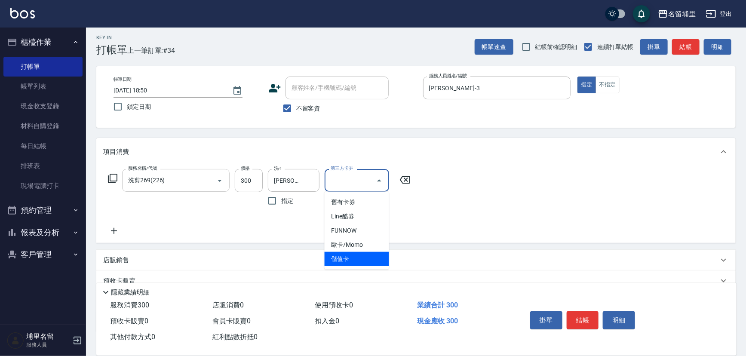
click at [356, 252] on span "儲值卡" at bounding box center [357, 259] width 64 height 14
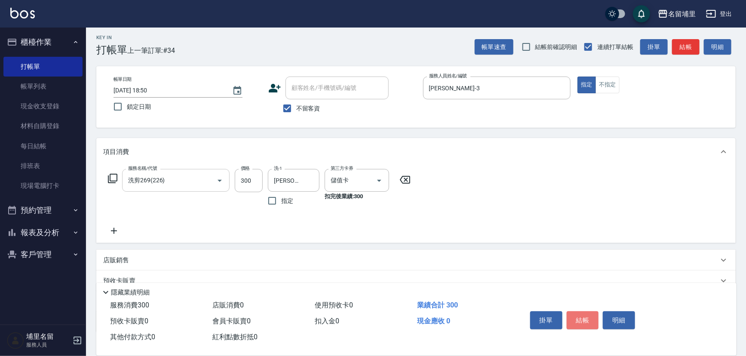
click at [581, 322] on button "結帳" at bounding box center [583, 320] width 32 height 18
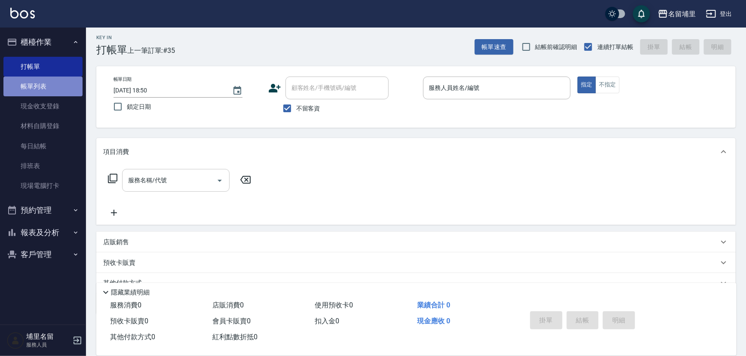
click at [39, 87] on link "帳單列表" at bounding box center [42, 87] width 79 height 20
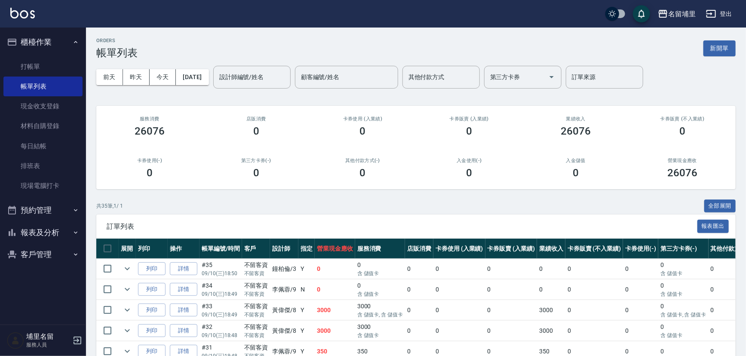
scroll to position [39, 0]
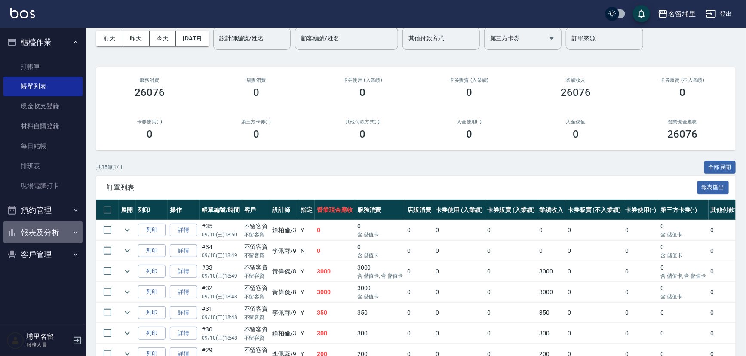
click at [50, 234] on button "報表及分析" at bounding box center [42, 232] width 79 height 22
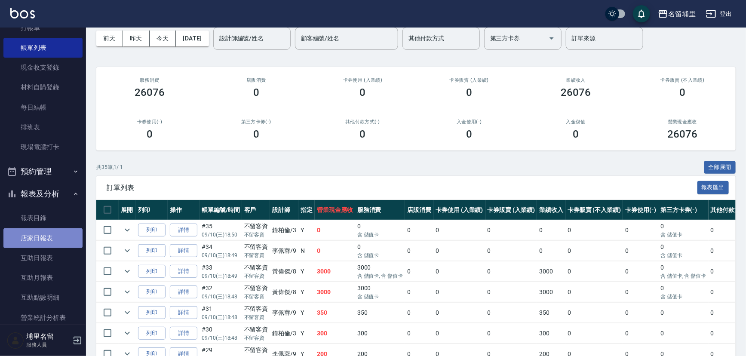
click at [50, 242] on link "店家日報表" at bounding box center [42, 238] width 79 height 20
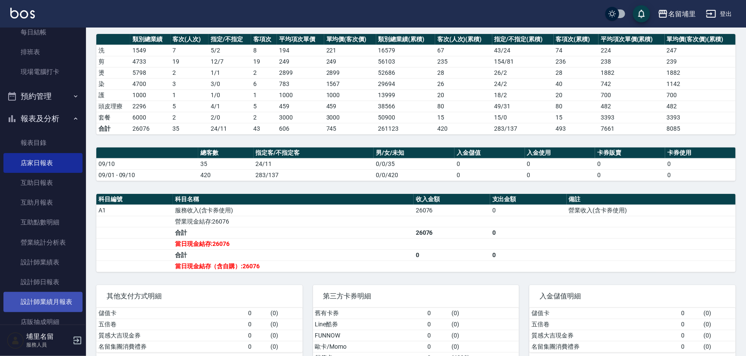
scroll to position [117, 0]
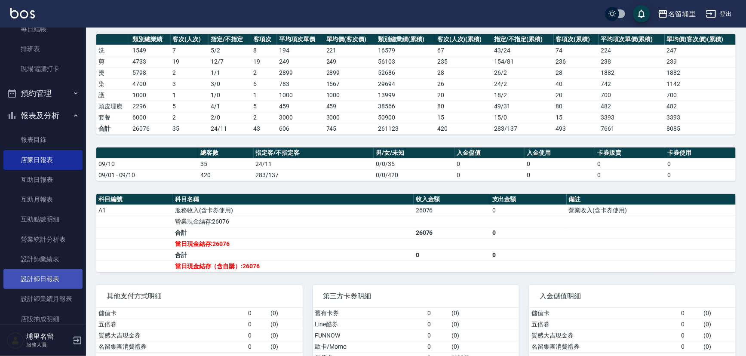
click at [52, 282] on link "設計師日報表" at bounding box center [42, 279] width 79 height 20
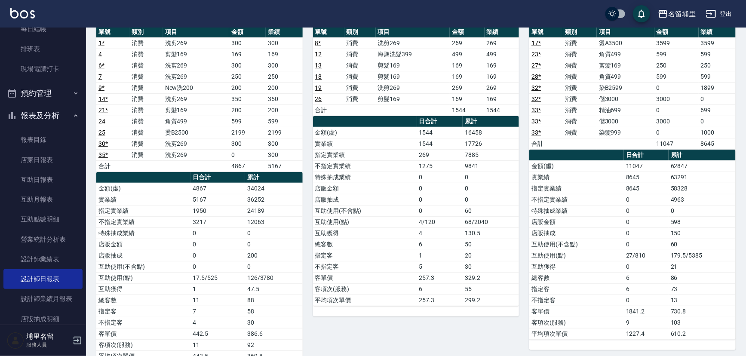
scroll to position [78, 0]
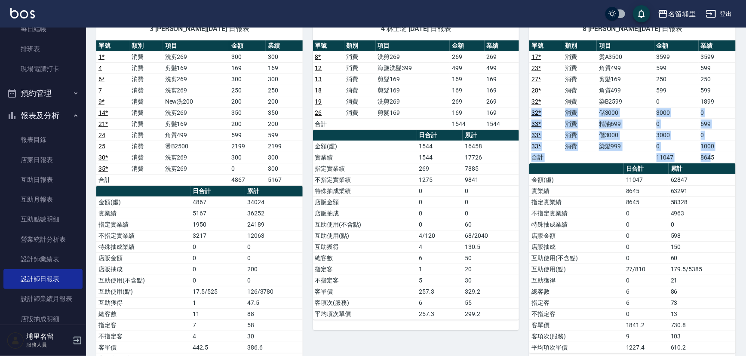
drag, startPoint x: 722, startPoint y: 99, endPoint x: 710, endPoint y: 152, distance: 54.1
click at [710, 152] on tbody "17 * 消費 燙A3500 3599 3599 23 * 消費 角質499 599 599 27 * 消費 剪髮169 250 250 28 * 消費 角質…" at bounding box center [632, 107] width 206 height 112
click at [710, 152] on td "8645" at bounding box center [717, 157] width 37 height 11
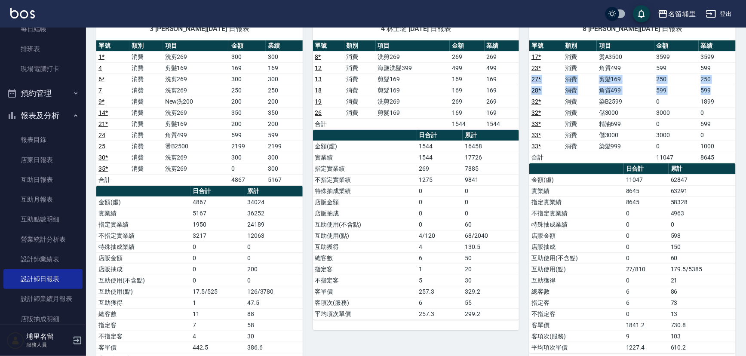
drag, startPoint x: 716, startPoint y: 86, endPoint x: 711, endPoint y: 70, distance: 17.3
click at [711, 70] on tbody "17 * 消費 燙A3500 3599 3599 23 * 消費 角質499 599 599 27 * 消費 剪髮169 250 250 28 * 消費 角質…" at bounding box center [632, 107] width 206 height 112
click at [711, 70] on td "599" at bounding box center [717, 67] width 37 height 11
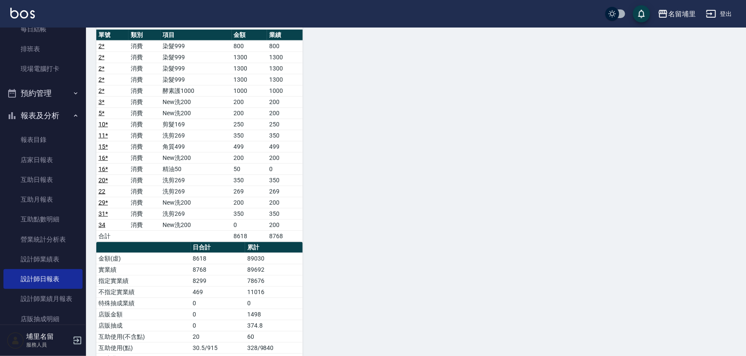
scroll to position [469, 0]
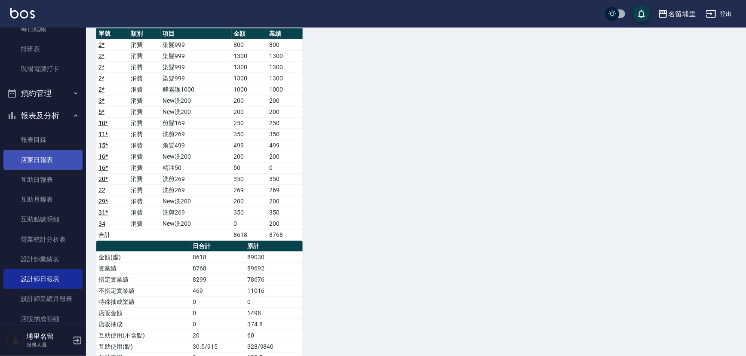
click at [32, 160] on link "店家日報表" at bounding box center [42, 160] width 79 height 20
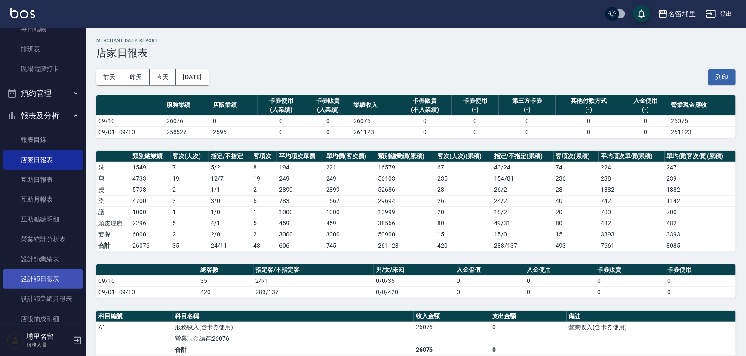
click at [64, 280] on link "設計師日報表" at bounding box center [42, 279] width 79 height 20
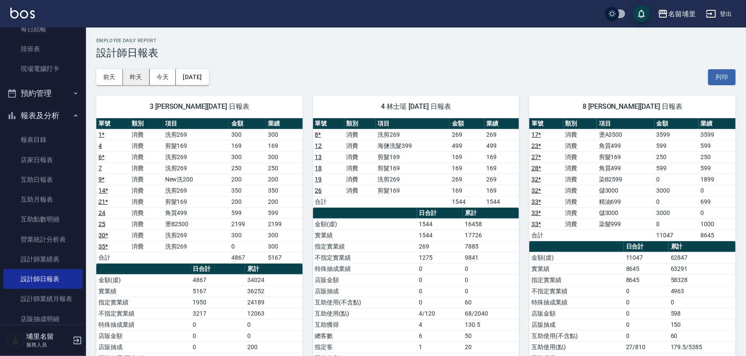
click at [136, 80] on button "昨天" at bounding box center [136, 77] width 27 height 16
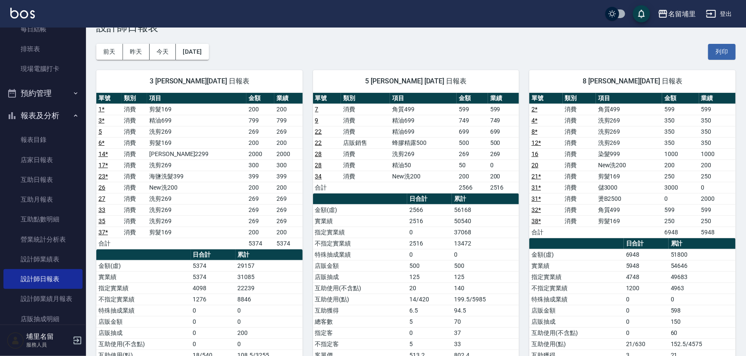
scroll to position [39, 0]
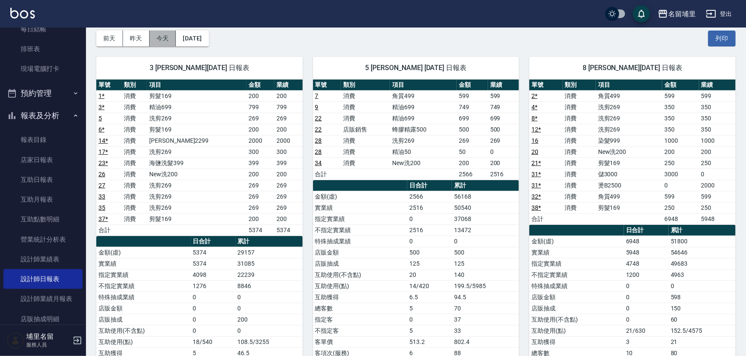
click at [166, 43] on button "今天" at bounding box center [163, 39] width 27 height 16
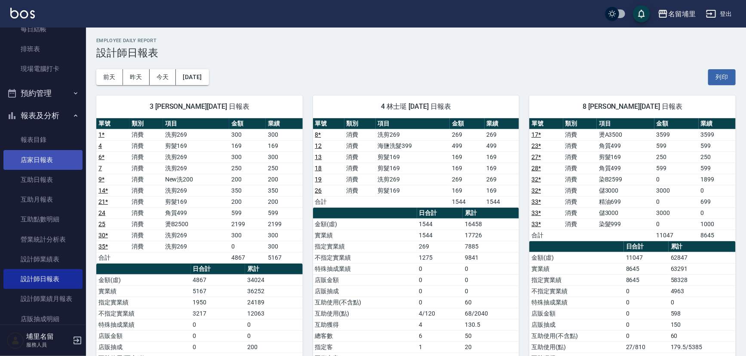
click at [61, 165] on link "店家日報表" at bounding box center [42, 160] width 79 height 20
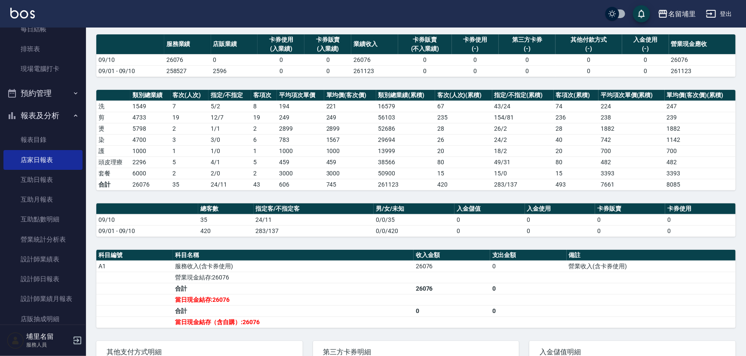
scroll to position [143, 0]
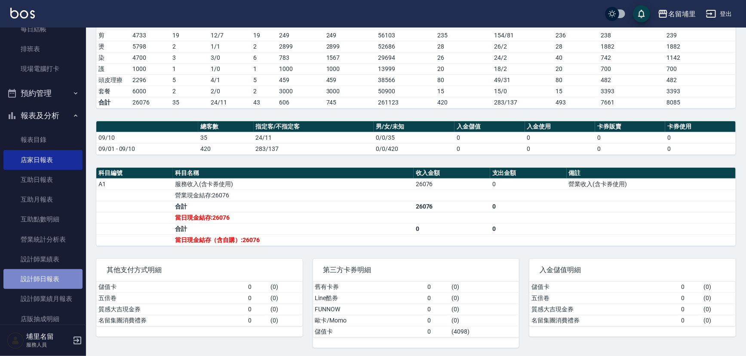
click at [58, 278] on link "設計師日報表" at bounding box center [42, 279] width 79 height 20
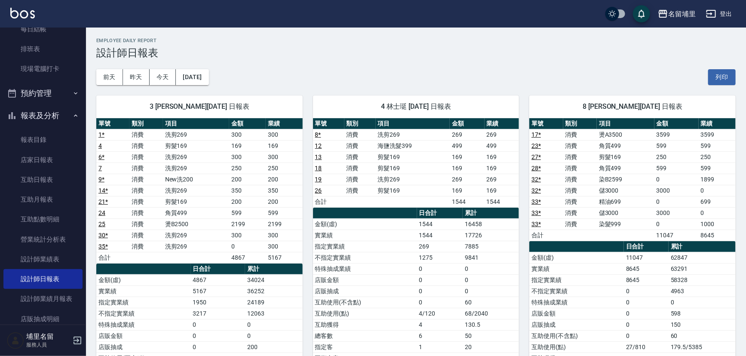
click at [459, 189] on td "169" at bounding box center [467, 190] width 35 height 11
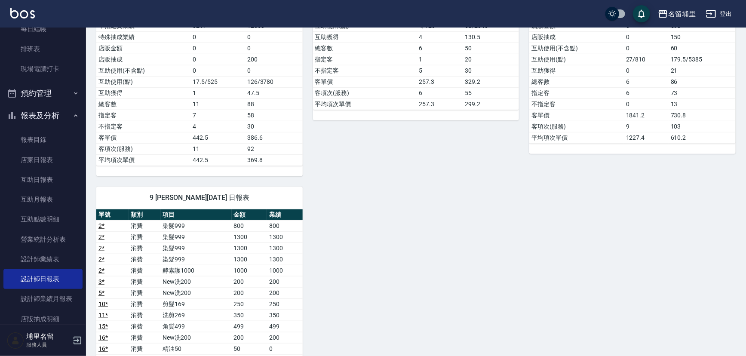
scroll to position [391, 0]
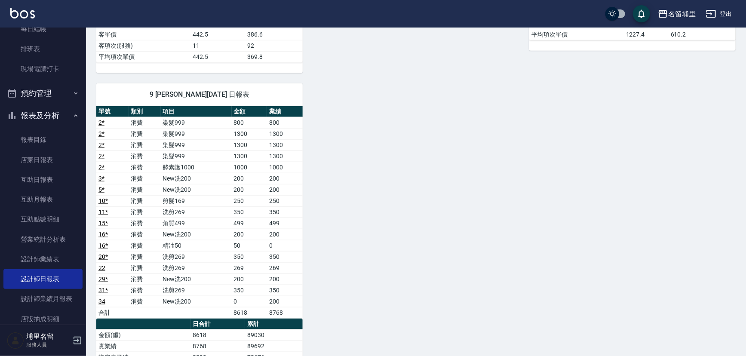
click at [414, 184] on div "3 [PERSON_NAME][DATE] 日報表 單號 類別 項目 金額 業績 1 * 消費 洗剪269 300 300 4 消費 剪髮169 169 16…" at bounding box center [411, 106] width 650 height 824
click at [34, 174] on link "互助日報表" at bounding box center [42, 180] width 79 height 20
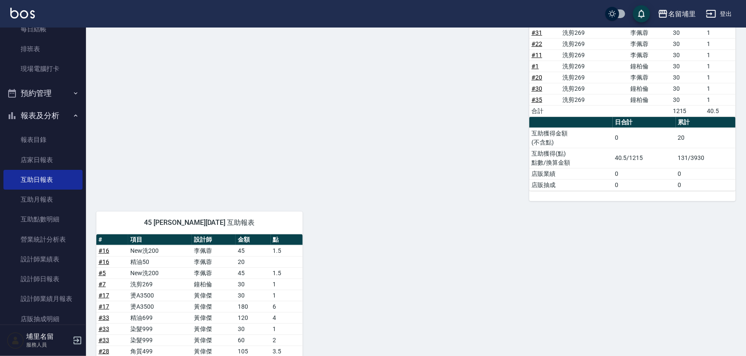
scroll to position [391, 0]
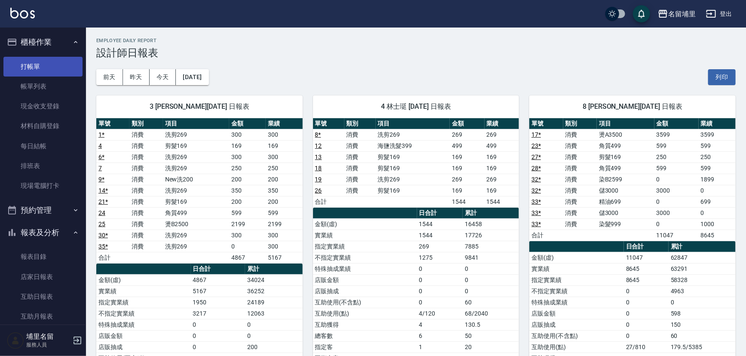
click at [56, 72] on link "打帳單" at bounding box center [42, 67] width 79 height 20
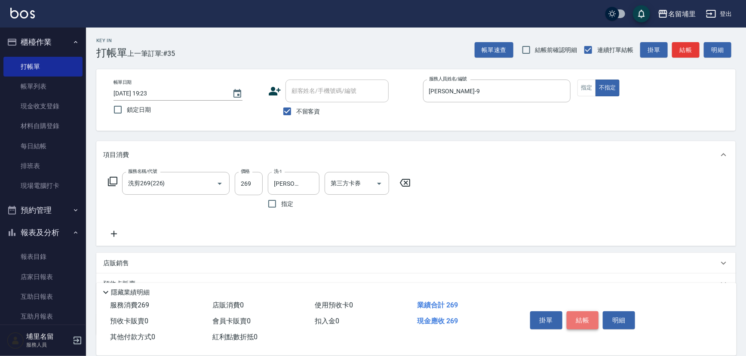
click at [582, 322] on button "結帳" at bounding box center [583, 320] width 32 height 18
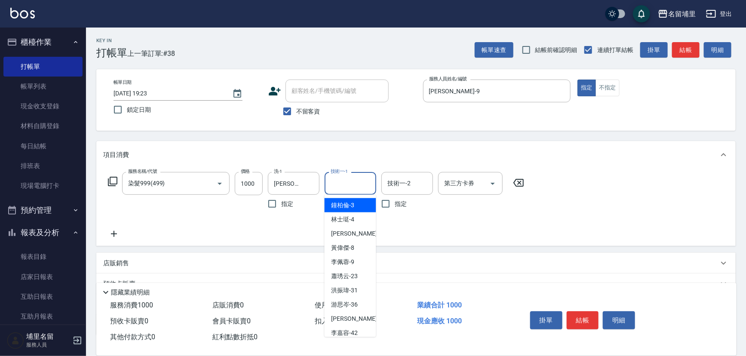
click at [363, 184] on input "技術一-1" at bounding box center [350, 183] width 44 height 15
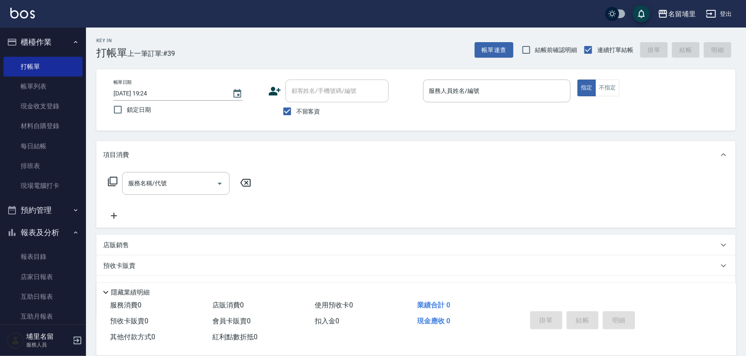
click at [327, 171] on div "服務名稱/代號 服務名稱/代號" at bounding box center [415, 198] width 639 height 59
click at [50, 282] on link "店家日報表" at bounding box center [42, 277] width 79 height 20
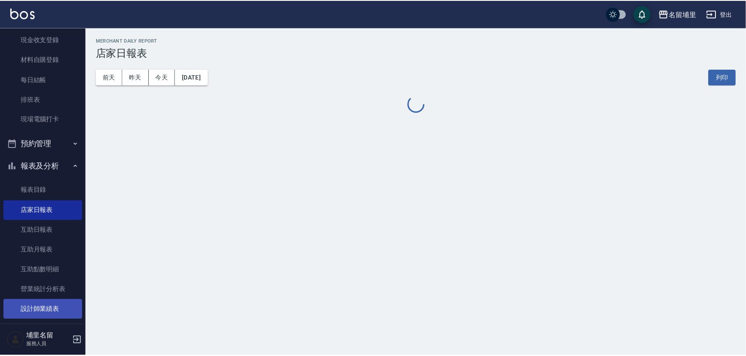
scroll to position [78, 0]
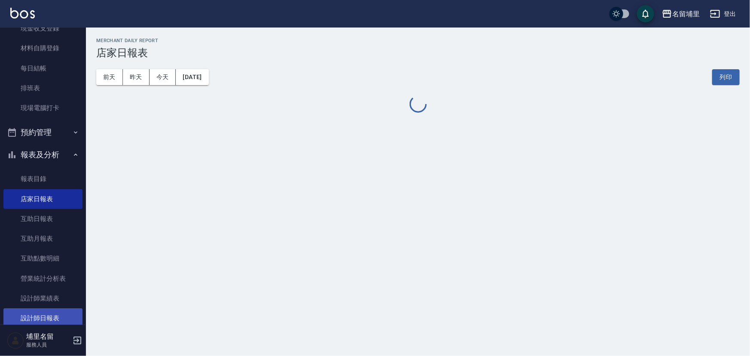
click at [45, 314] on link "設計師日報表" at bounding box center [42, 318] width 79 height 20
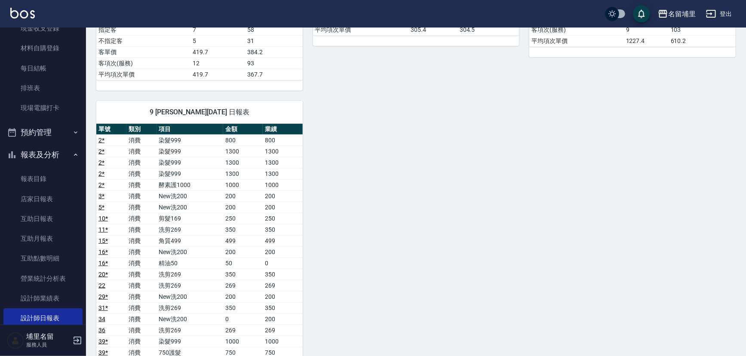
scroll to position [508, 0]
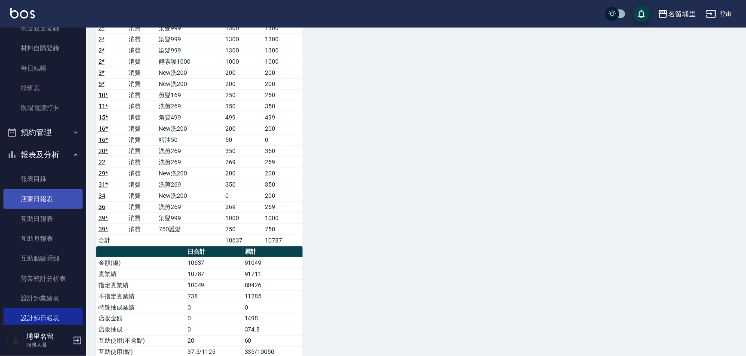
click at [46, 200] on link "店家日報表" at bounding box center [42, 199] width 79 height 20
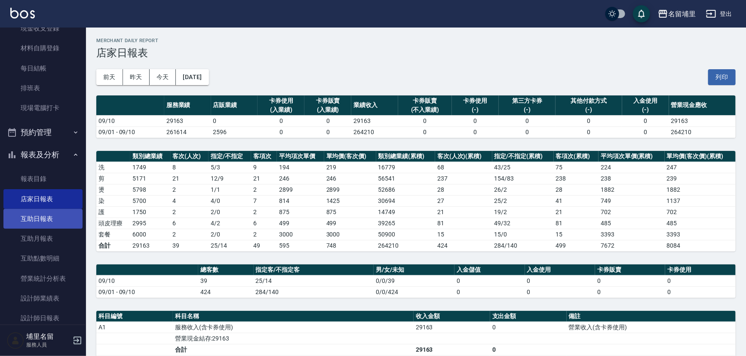
click at [57, 221] on link "互助日報表" at bounding box center [42, 219] width 79 height 20
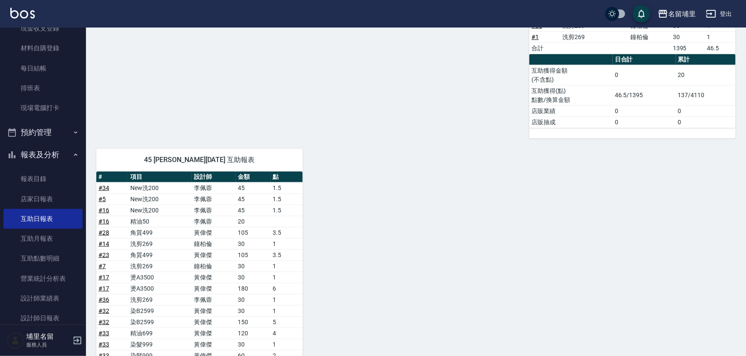
scroll to position [399, 0]
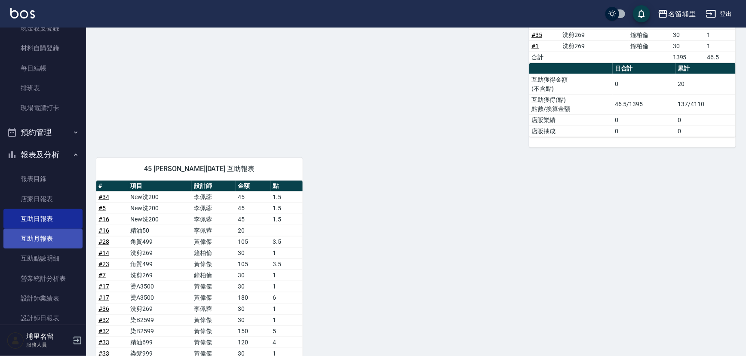
click at [39, 235] on link "互助月報表" at bounding box center [42, 239] width 79 height 20
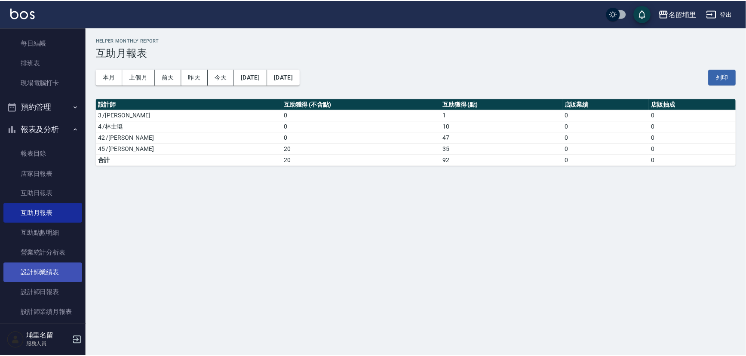
scroll to position [117, 0]
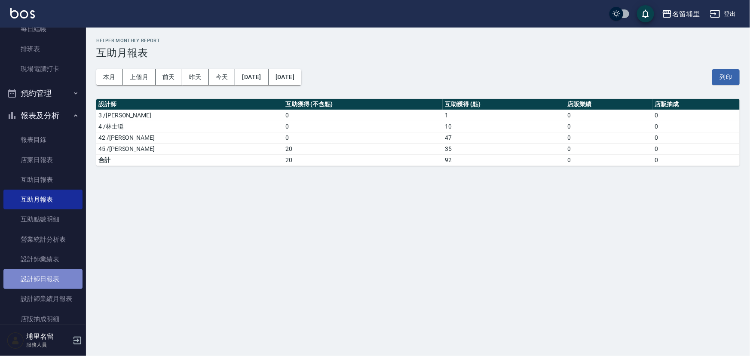
click at [44, 280] on link "設計師日報表" at bounding box center [42, 279] width 79 height 20
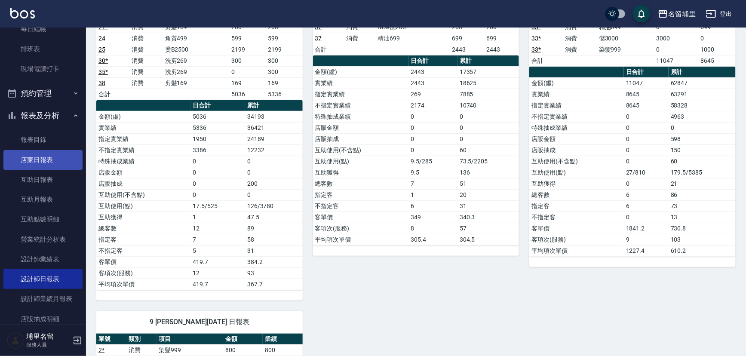
scroll to position [39, 0]
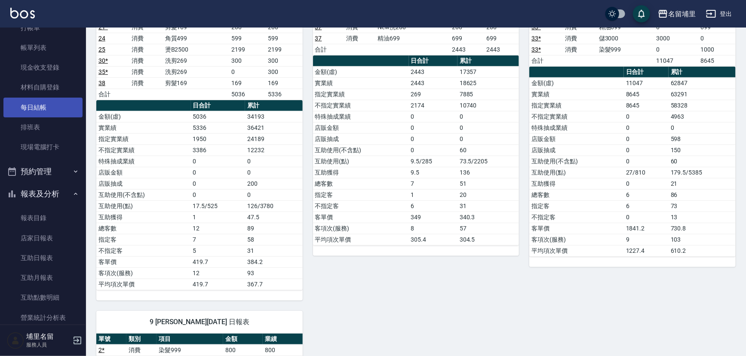
click at [51, 108] on link "每日結帳" at bounding box center [42, 108] width 79 height 20
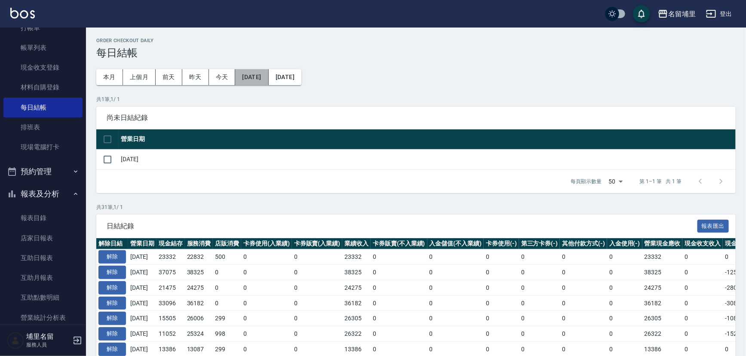
click at [268, 77] on button "[DATE]" at bounding box center [251, 77] width 33 height 16
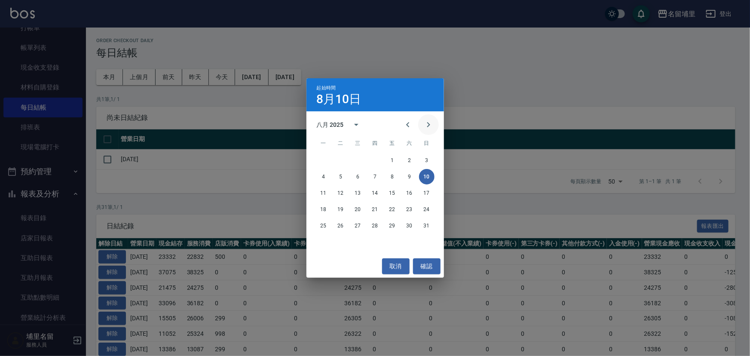
click at [425, 120] on icon "Next month" at bounding box center [428, 125] width 10 height 10
click at [322, 178] on button "8" at bounding box center [323, 176] width 15 height 15
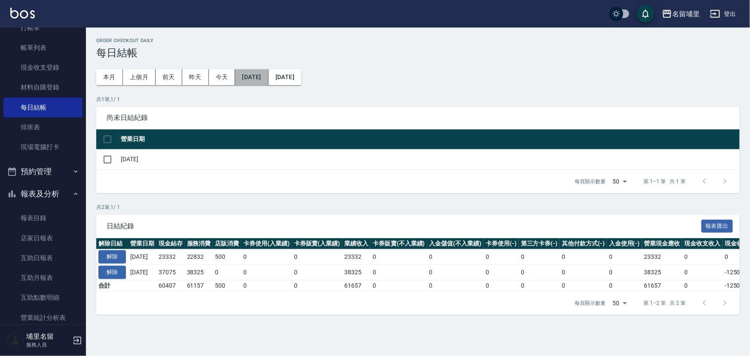
click at [268, 80] on button "[DATE]" at bounding box center [251, 77] width 33 height 16
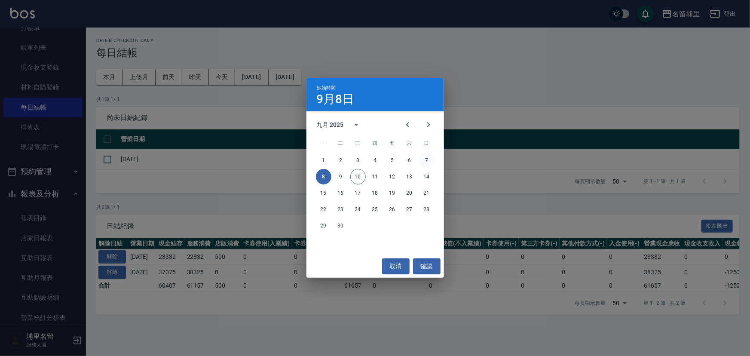
click at [429, 161] on button "7" at bounding box center [426, 160] width 15 height 15
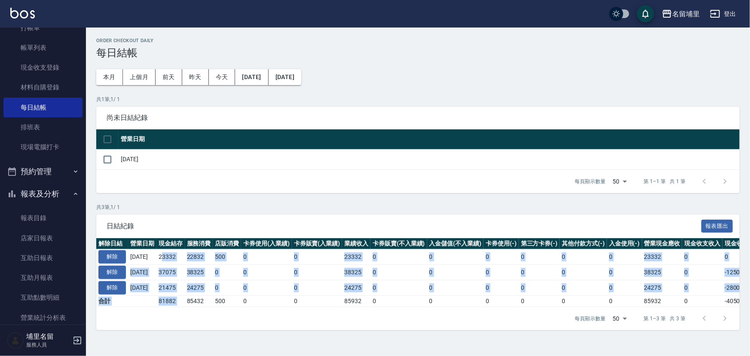
drag, startPoint x: 168, startPoint y: 255, endPoint x: 193, endPoint y: 294, distance: 46.6
click at [193, 294] on tbody "解除 [DATE] 23332 22832 500 0 0 23332 0 0 0 0 0 0 23332 0 0 0 [DATE] 解除 [DATE] 37…" at bounding box center [484, 277] width 776 height 57
click at [193, 294] on td "24275" at bounding box center [199, 287] width 28 height 15
drag, startPoint x: 192, startPoint y: 300, endPoint x: 168, endPoint y: 254, distance: 51.2
click at [168, 254] on tbody "解除 [DATE] 23332 22832 500 0 0 23332 0 0 0 0 0 0 23332 0 0 0 [DATE] 解除 [DATE] 37…" at bounding box center [484, 277] width 776 height 57
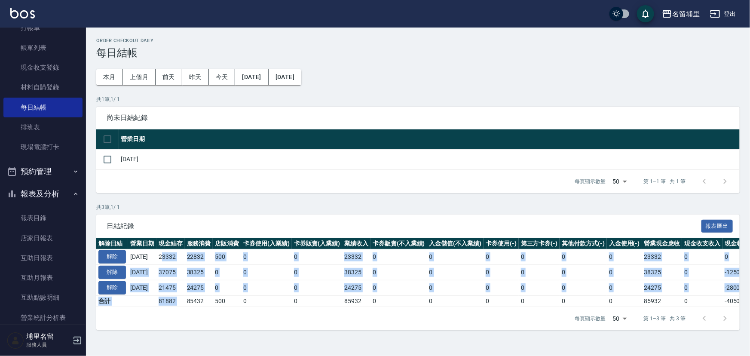
click at [168, 254] on td "23332" at bounding box center [170, 256] width 28 height 15
drag, startPoint x: 166, startPoint y: 255, endPoint x: 190, endPoint y: 301, distance: 51.5
click at [190, 301] on tbody "解除 [DATE] 23332 22832 500 0 0 23332 0 0 0 0 0 0 23332 0 0 0 [DATE] 解除 [DATE] 37…" at bounding box center [484, 277] width 776 height 57
drag, startPoint x: 190, startPoint y: 301, endPoint x: 190, endPoint y: 291, distance: 9.5
click at [185, 300] on td "81882" at bounding box center [170, 300] width 28 height 11
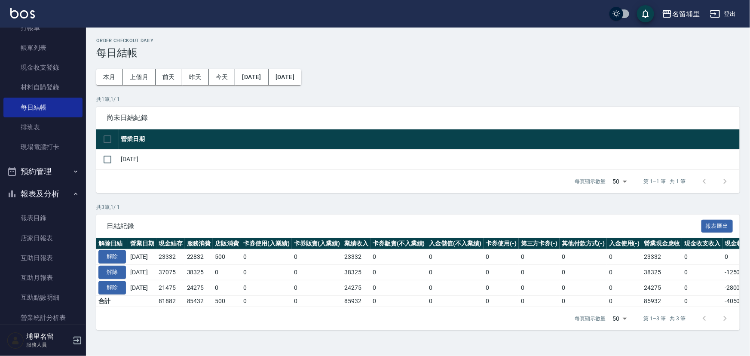
click at [230, 184] on div "每頁顯示數量 50 50 第 1–1 筆 共 1 筆" at bounding box center [418, 181] width 644 height 23
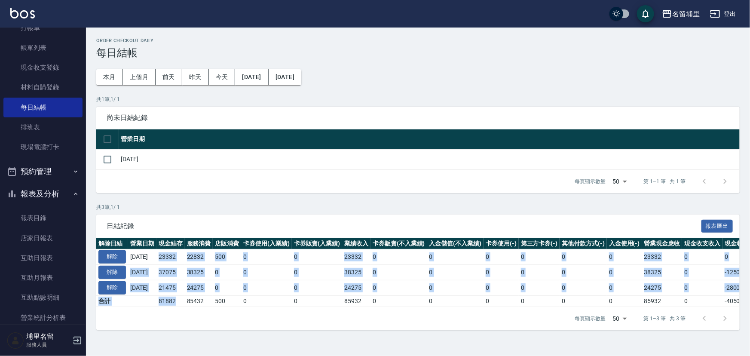
drag, startPoint x: 184, startPoint y: 303, endPoint x: 165, endPoint y: 255, distance: 52.4
click at [165, 255] on tbody "解除 [DATE] 23332 22832 500 0 0 23332 0 0 0 0 0 0 23332 0 0 0 [DATE] 解除 [DATE] 37…" at bounding box center [484, 277] width 776 height 57
click at [165, 255] on td "23332" at bounding box center [170, 256] width 28 height 15
drag, startPoint x: 169, startPoint y: 256, endPoint x: 184, endPoint y: 302, distance: 48.9
click at [184, 302] on tbody "解除 [DATE] 23332 22832 500 0 0 23332 0 0 0 0 0 0 23332 0 0 0 [DATE] 解除 [DATE] 37…" at bounding box center [484, 277] width 776 height 57
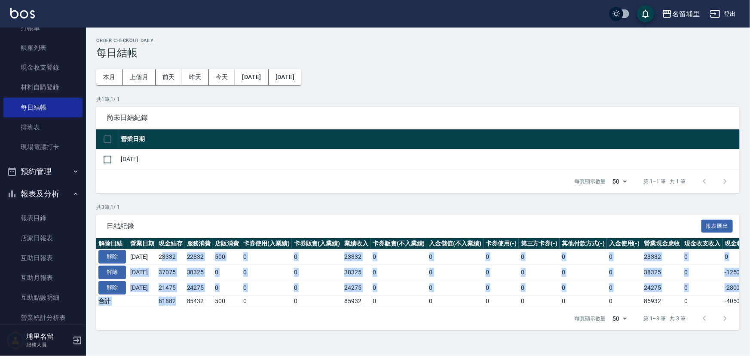
click at [184, 302] on td "81882" at bounding box center [170, 300] width 28 height 11
drag, startPoint x: 163, startPoint y: 255, endPoint x: 195, endPoint y: 303, distance: 57.0
click at [195, 303] on tbody "解除 [DATE] 23332 22832 500 0 0 23332 0 0 0 0 0 0 23332 0 0 0 [DATE] 解除 [DATE] 37…" at bounding box center [484, 277] width 776 height 57
click at [185, 300] on td "81882" at bounding box center [170, 300] width 28 height 11
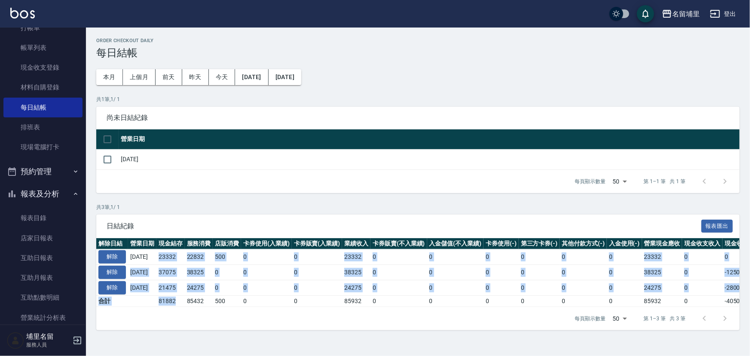
drag, startPoint x: 166, startPoint y: 256, endPoint x: 188, endPoint y: 303, distance: 51.7
click at [188, 303] on tbody "解除 [DATE] 23332 22832 500 0 0 23332 0 0 0 0 0 0 23332 0 0 0 [DATE] 解除 [DATE] 37…" at bounding box center [484, 277] width 776 height 57
click at [185, 302] on td "81882" at bounding box center [170, 300] width 28 height 11
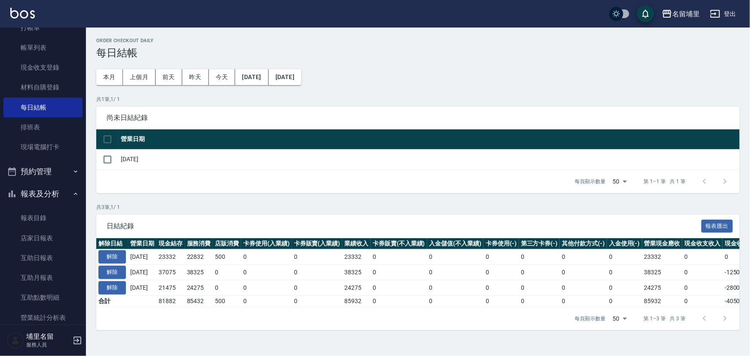
click at [195, 208] on p "共 3 筆, 1 / 1" at bounding box center [418, 207] width 644 height 8
click at [233, 171] on div "每頁顯示數量 50 50 第 1–1 筆 共 1 筆" at bounding box center [418, 181] width 644 height 23
click at [242, 205] on p "共 3 筆, 1 / 1" at bounding box center [418, 207] width 644 height 8
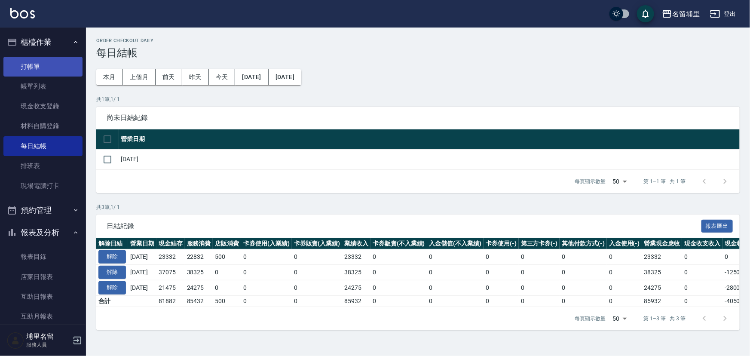
click at [48, 71] on link "打帳單" at bounding box center [42, 67] width 79 height 20
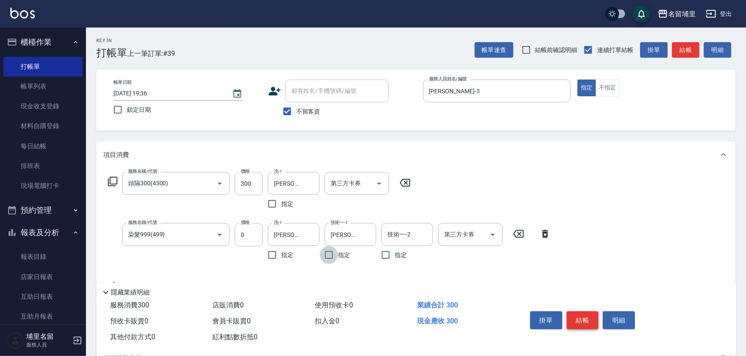
click at [592, 319] on button "結帳" at bounding box center [583, 320] width 32 height 18
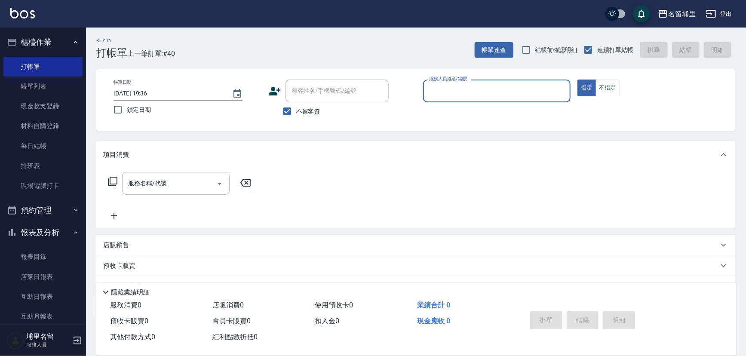
click at [210, 135] on div "Key In 打帳單 上一筆訂單:#40 帳單速查 結帳前確認明細 連續打單結帳 掛單 結帳 明細 帳單日期 [DATE] 19:36 鎖定日期 顧客姓名/手…" at bounding box center [416, 213] width 660 height 371
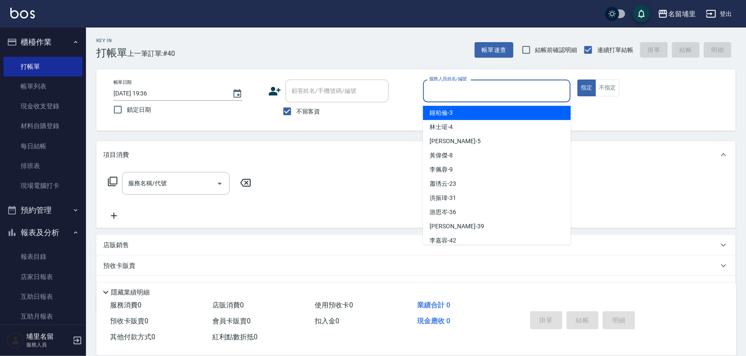
click at [442, 92] on input "服務人員姓名/編號" at bounding box center [497, 90] width 140 height 15
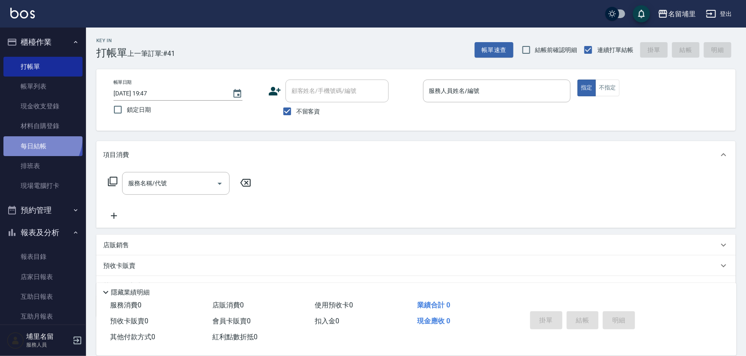
click at [40, 138] on link "每日結帳" at bounding box center [42, 146] width 79 height 20
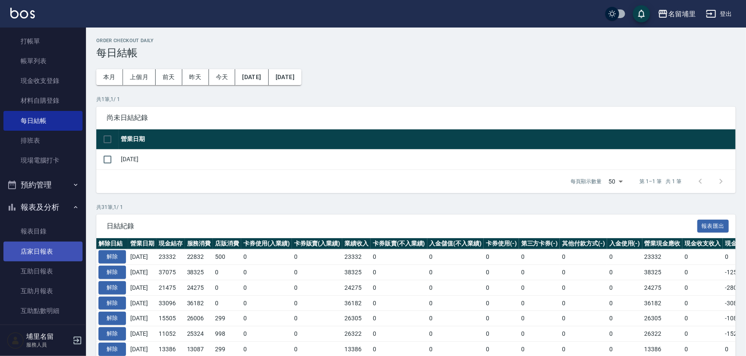
scroll to position [39, 0]
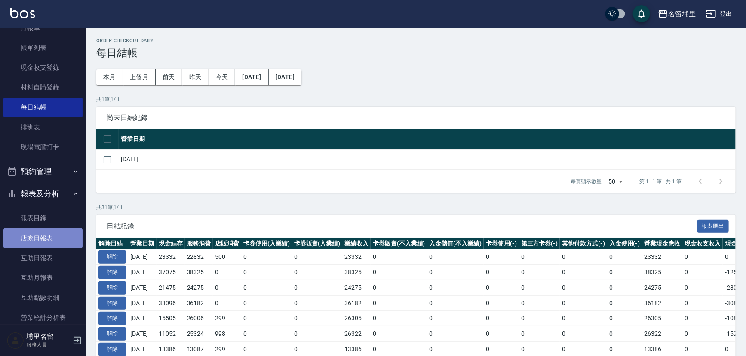
click at [43, 236] on link "店家日報表" at bounding box center [42, 238] width 79 height 20
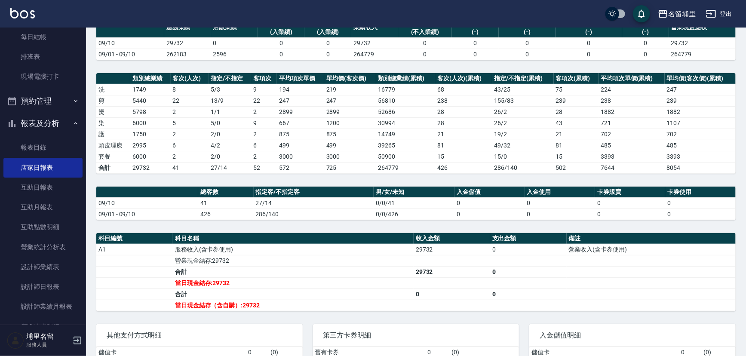
scroll to position [117, 0]
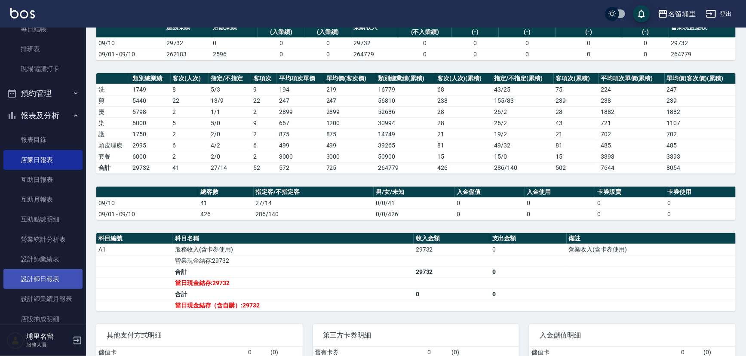
click at [54, 284] on link "設計師日報表" at bounding box center [42, 279] width 79 height 20
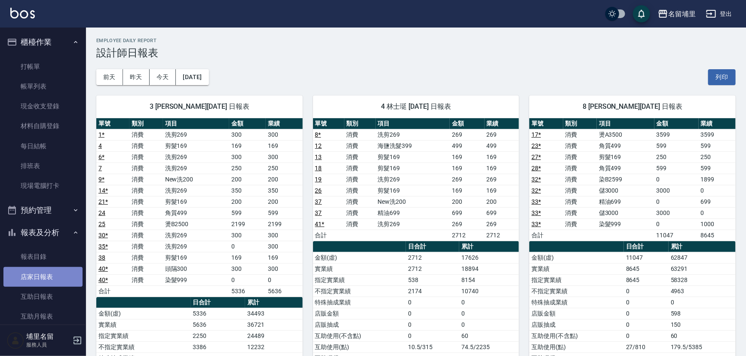
click at [47, 281] on link "店家日報表" at bounding box center [42, 277] width 79 height 20
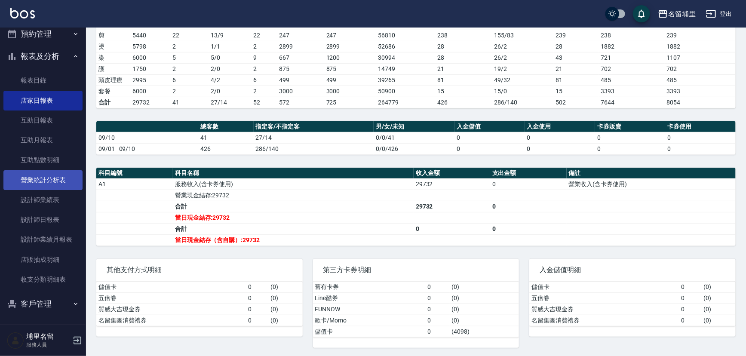
scroll to position [98, 0]
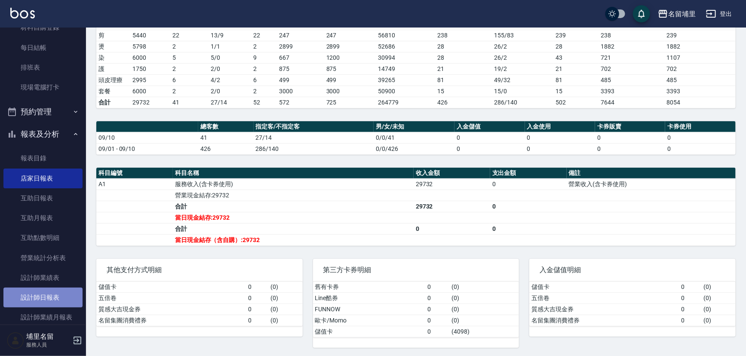
click at [56, 300] on link "設計師日報表" at bounding box center [42, 298] width 79 height 20
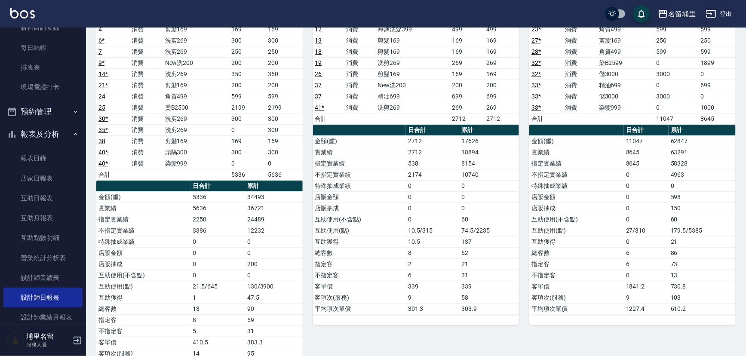
scroll to position [117, 0]
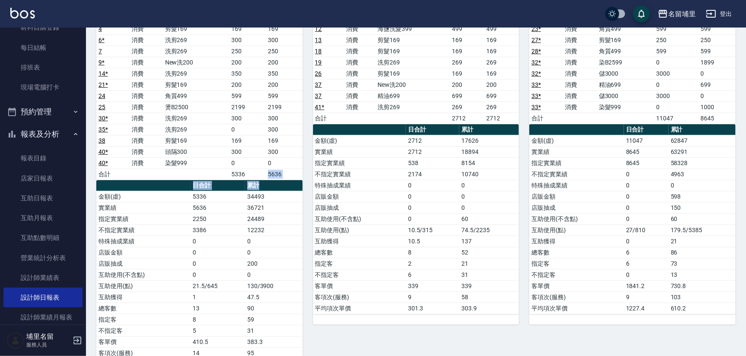
drag, startPoint x: 262, startPoint y: 177, endPoint x: 301, endPoint y: 179, distance: 38.7
click at [301, 179] on div "單號 類別 項目 金額 業績 1 * 消費 洗剪269 300 300 4 消費 剪髮169 169 169 6 * 消費 洗剪269 300 300 7 消…" at bounding box center [199, 185] width 206 height 369
click at [301, 180] on th "累計" at bounding box center [274, 185] width 58 height 11
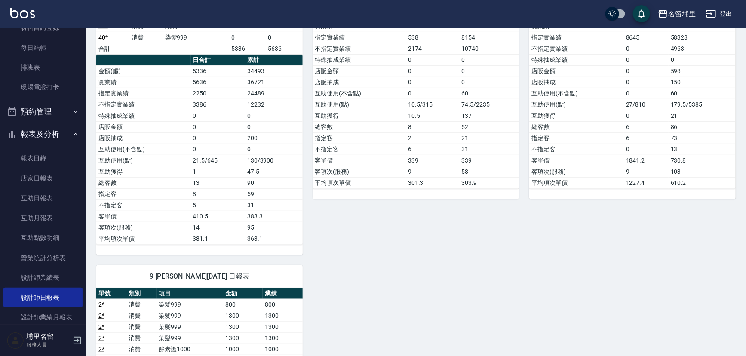
scroll to position [156, 0]
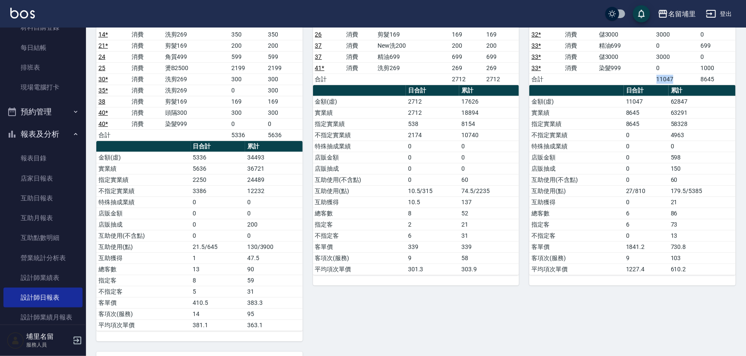
drag, startPoint x: 682, startPoint y: 81, endPoint x: 596, endPoint y: 82, distance: 86.4
click at [596, 82] on tr "合計 11047 8645" at bounding box center [632, 79] width 206 height 11
click at [596, 82] on td "a dense table" at bounding box center [580, 79] width 34 height 11
click at [18, 195] on link "互助日報表" at bounding box center [42, 198] width 79 height 20
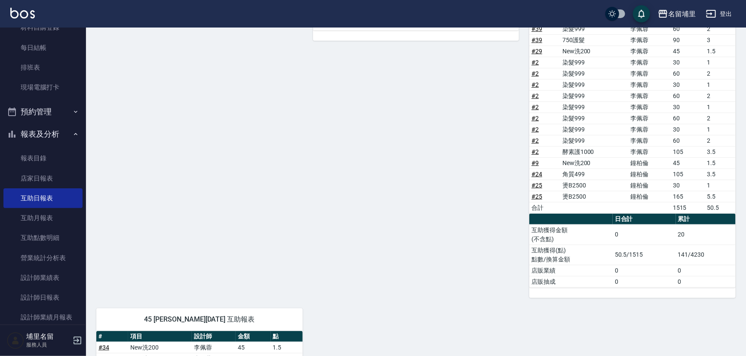
scroll to position [234, 0]
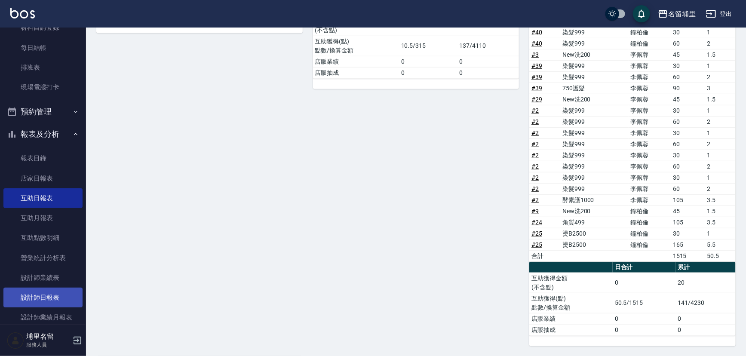
drag, startPoint x: 47, startPoint y: 294, endPoint x: 56, endPoint y: 292, distance: 8.7
click at [47, 294] on link "設計師日報表" at bounding box center [42, 298] width 79 height 20
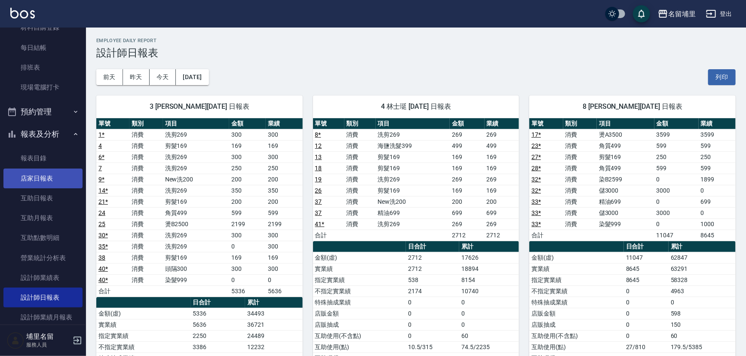
click at [47, 184] on link "店家日報表" at bounding box center [42, 179] width 79 height 20
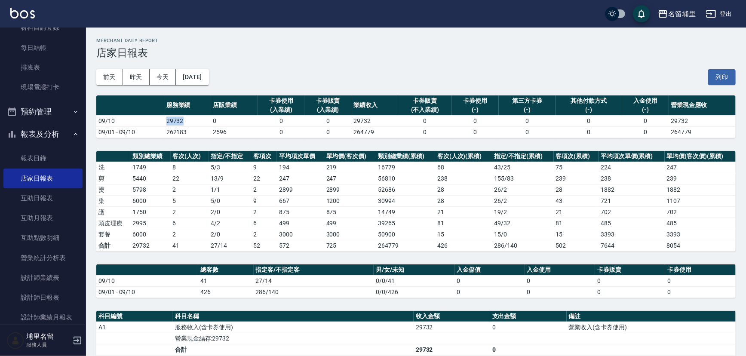
drag, startPoint x: 185, startPoint y: 121, endPoint x: 161, endPoint y: 123, distance: 23.7
click at [161, 123] on tr "09/10 29732 0 0 0 29732 0 0 0 0 0 29732" at bounding box center [415, 120] width 639 height 11
click at [161, 123] on td "09/10" at bounding box center [130, 120] width 68 height 11
drag, startPoint x: 189, startPoint y: 120, endPoint x: 137, endPoint y: 119, distance: 52.0
click at [137, 119] on tr "09/10 29732 0 0 0 29732 0 0 0 0 0 29732" at bounding box center [415, 120] width 639 height 11
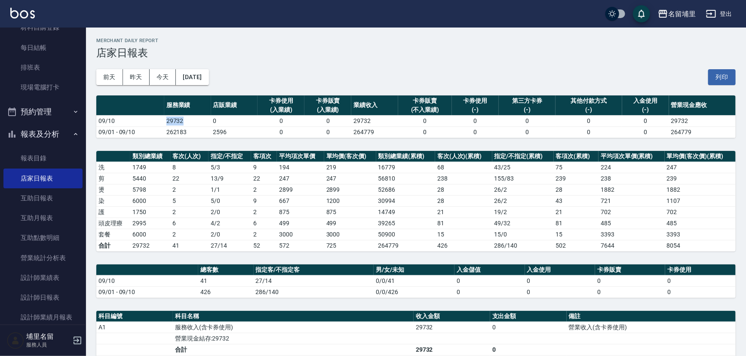
click at [137, 119] on td "09/10" at bounding box center [130, 120] width 68 height 11
drag, startPoint x: 147, startPoint y: 124, endPoint x: 187, endPoint y: 123, distance: 40.8
click at [187, 123] on tr "09/10 29732 0 0 0 29732 0 0 0 0 0 29732" at bounding box center [415, 120] width 639 height 11
click at [187, 123] on td "29732" at bounding box center [187, 120] width 47 height 11
drag, startPoint x: 192, startPoint y: 120, endPoint x: 138, endPoint y: 122, distance: 54.2
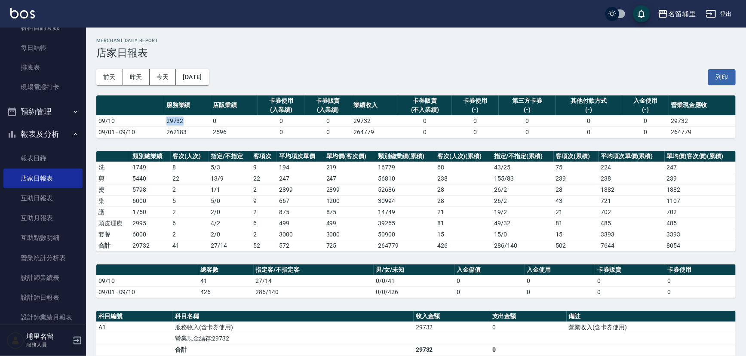
click at [138, 122] on tr "09/10 29732 0 0 0 29732 0 0 0 0 0 29732" at bounding box center [415, 120] width 639 height 11
click at [138, 122] on td "09/10" at bounding box center [130, 120] width 68 height 11
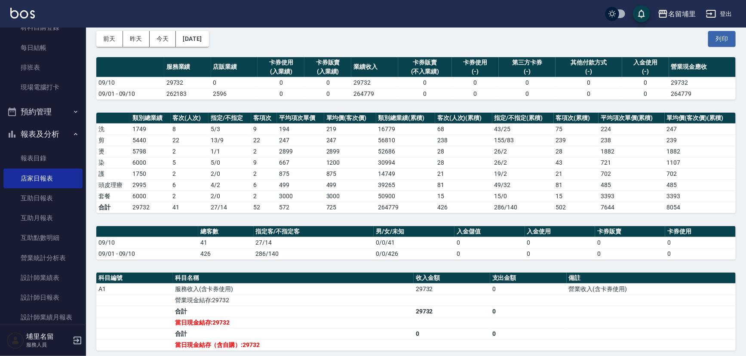
scroll to position [26, 0]
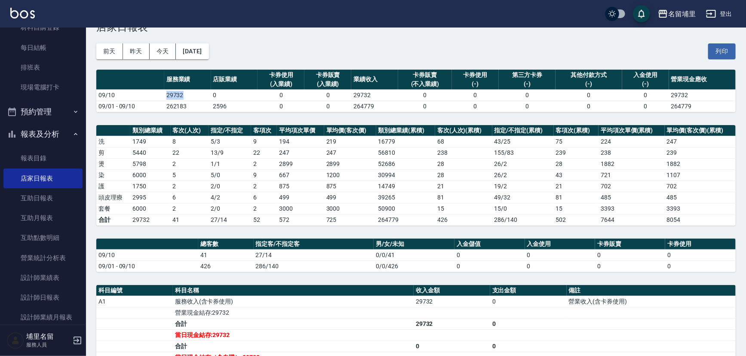
drag, startPoint x: 184, startPoint y: 95, endPoint x: 142, endPoint y: 96, distance: 42.1
click at [142, 96] on tr "09/10 29732 0 0 0 29732 0 0 0 0 0 29732" at bounding box center [415, 94] width 639 height 11
click at [142, 96] on td "09/10" at bounding box center [130, 94] width 68 height 11
drag, startPoint x: 185, startPoint y: 193, endPoint x: 156, endPoint y: 199, distance: 29.8
click at [156, 199] on tr "頭皮理療 2995 6 4 / 2 6 499 499 39265 81 49 / 32 81 485 485" at bounding box center [415, 197] width 639 height 11
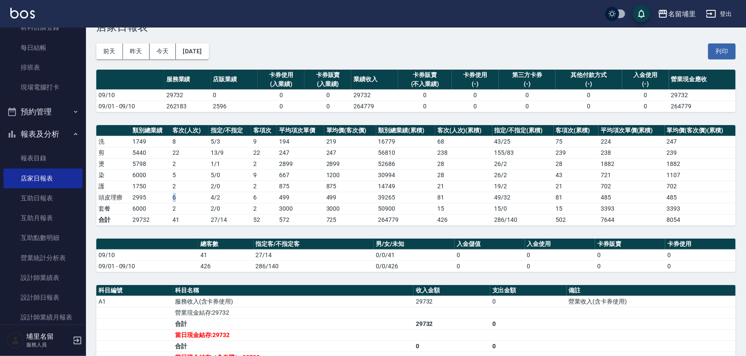
click at [156, 199] on td "2995" at bounding box center [150, 197] width 40 height 11
drag, startPoint x: 163, startPoint y: 199, endPoint x: 183, endPoint y: 194, distance: 19.8
click at [183, 194] on tr "頭皮理療 2995 6 4 / 2 6 499 499 39265 81 49 / 32 81 485 485" at bounding box center [415, 197] width 639 height 11
click at [183, 194] on td "6" at bounding box center [190, 197] width 38 height 11
drag, startPoint x: 182, startPoint y: 202, endPoint x: 120, endPoint y: 205, distance: 61.5
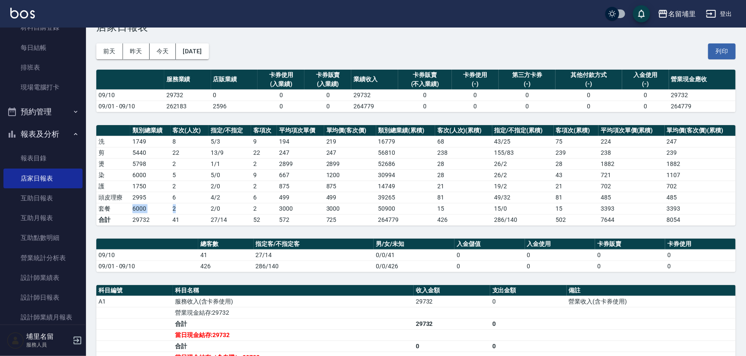
click at [120, 205] on tr "套餐 6000 2 2 / 0 2 3000 3000 50900 15 15 / 0 15 3393 3393" at bounding box center [415, 208] width 639 height 11
click at [120, 205] on td "套餐" at bounding box center [113, 208] width 34 height 11
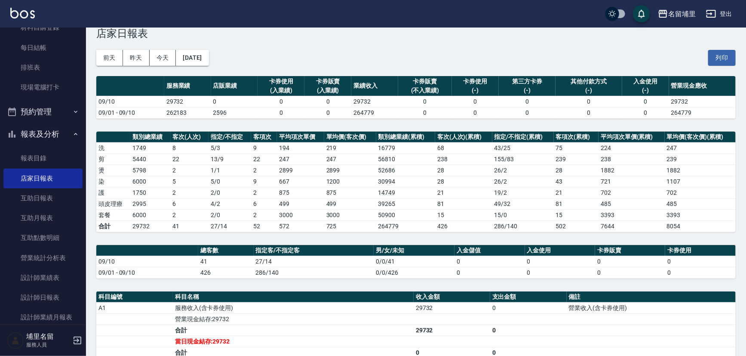
scroll to position [0, 0]
